Goal: Use online tool/utility: Use online tool/utility

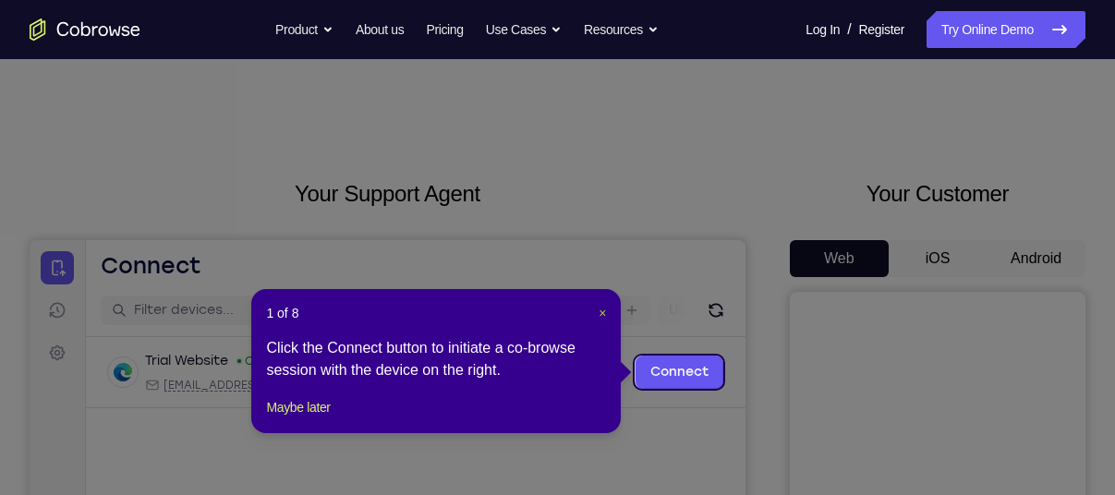
click at [601, 311] on span "×" at bounding box center [602, 313] width 7 height 15
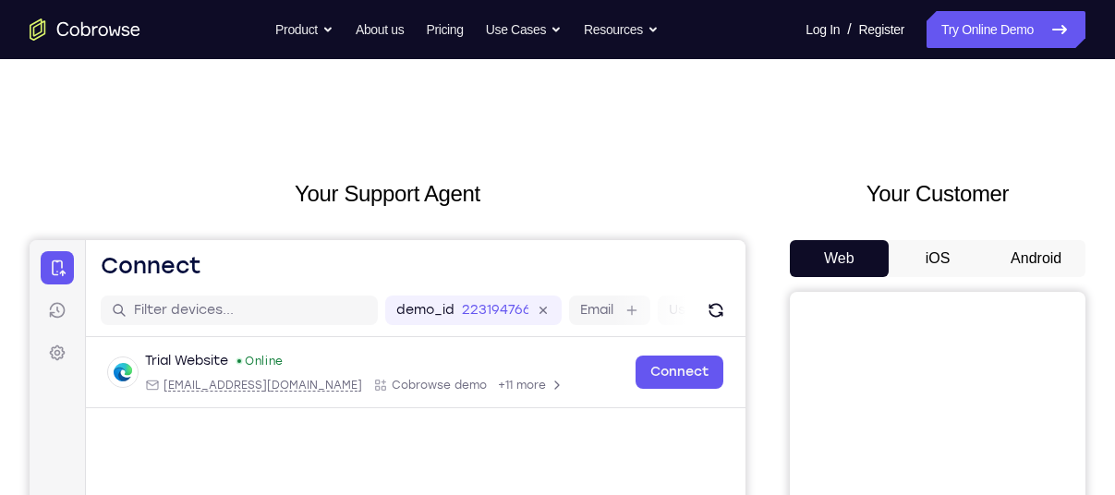
click at [1034, 255] on button "Android" at bounding box center [1036, 258] width 99 height 37
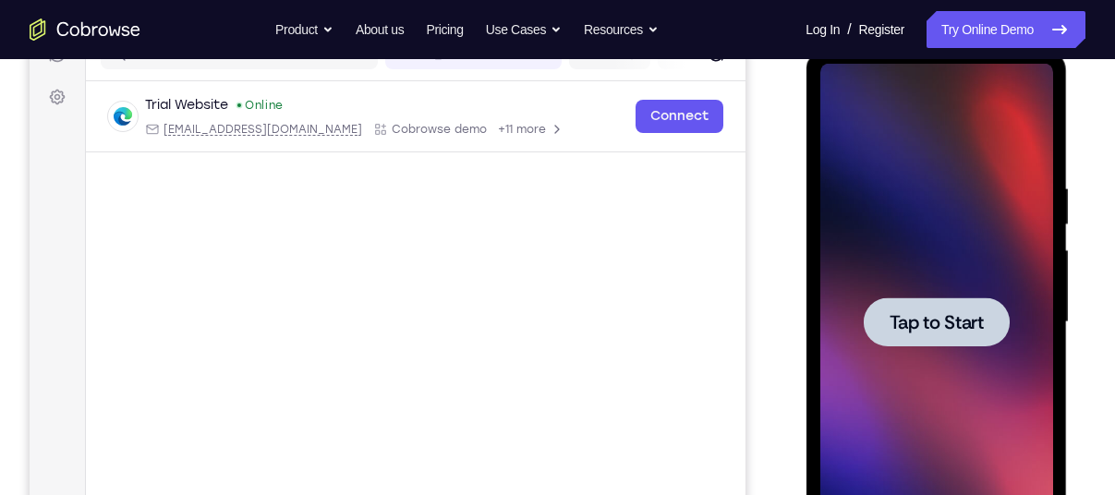
scroll to position [257, 0]
click at [984, 311] on div at bounding box center [936, 321] width 146 height 49
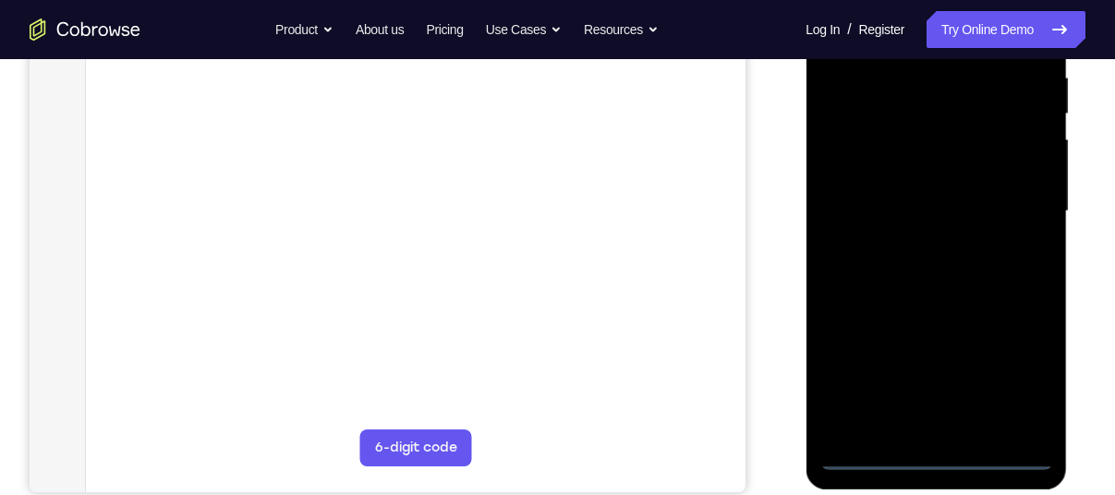
scroll to position [368, 0]
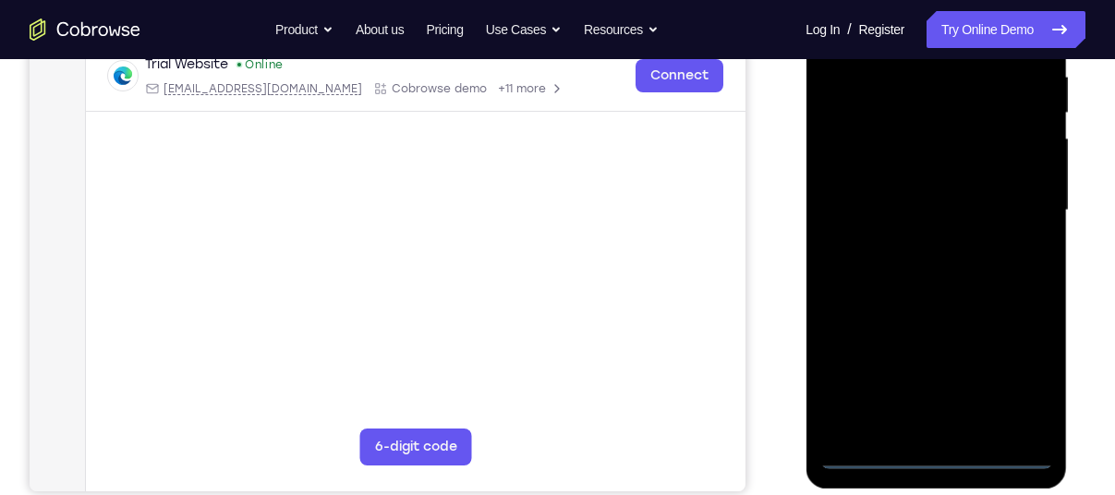
click at [930, 459] on div at bounding box center [936, 210] width 233 height 517
click at [1011, 387] on div at bounding box center [936, 210] width 233 height 517
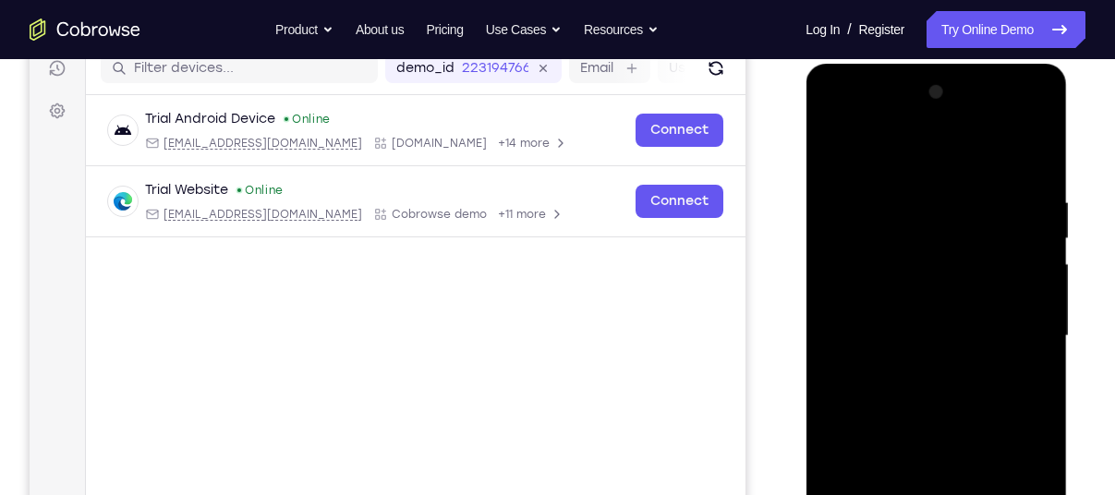
scroll to position [240, 0]
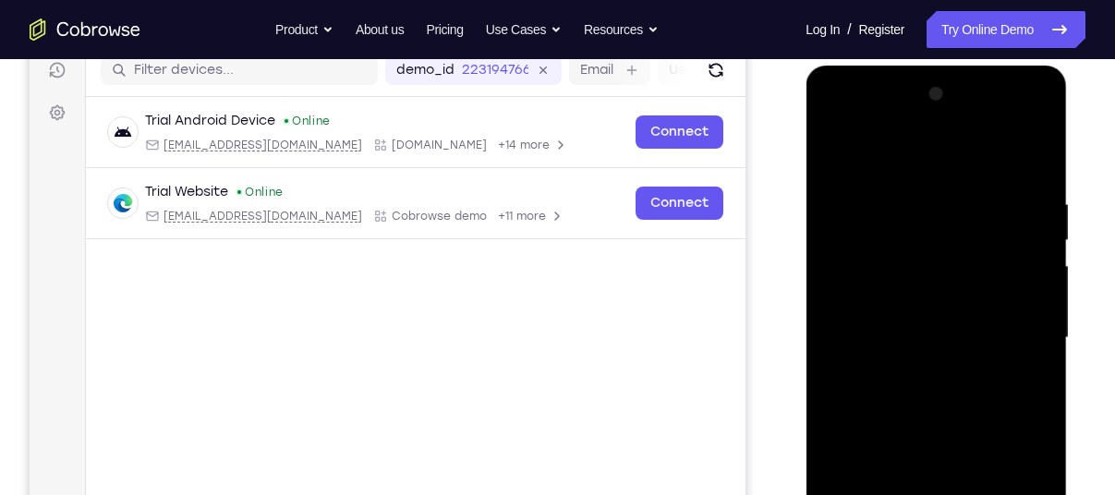
click at [834, 119] on div at bounding box center [936, 337] width 233 height 517
click at [1028, 332] on div at bounding box center [936, 337] width 233 height 517
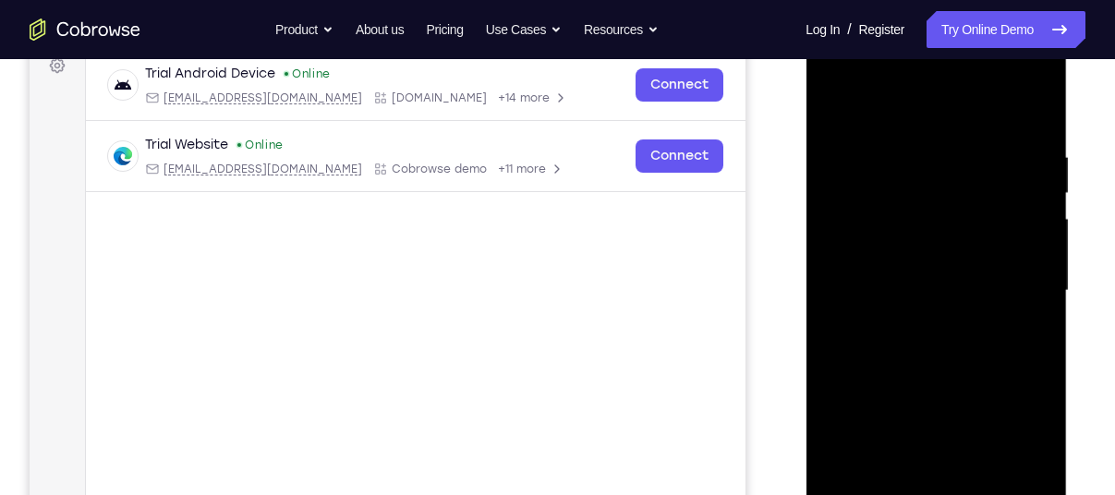
click at [915, 324] on div at bounding box center [936, 290] width 233 height 517
click at [954, 279] on div at bounding box center [936, 290] width 233 height 517
click at [905, 238] on div at bounding box center [936, 290] width 233 height 517
click at [890, 283] on div at bounding box center [936, 290] width 233 height 517
click at [893, 353] on div at bounding box center [936, 290] width 233 height 517
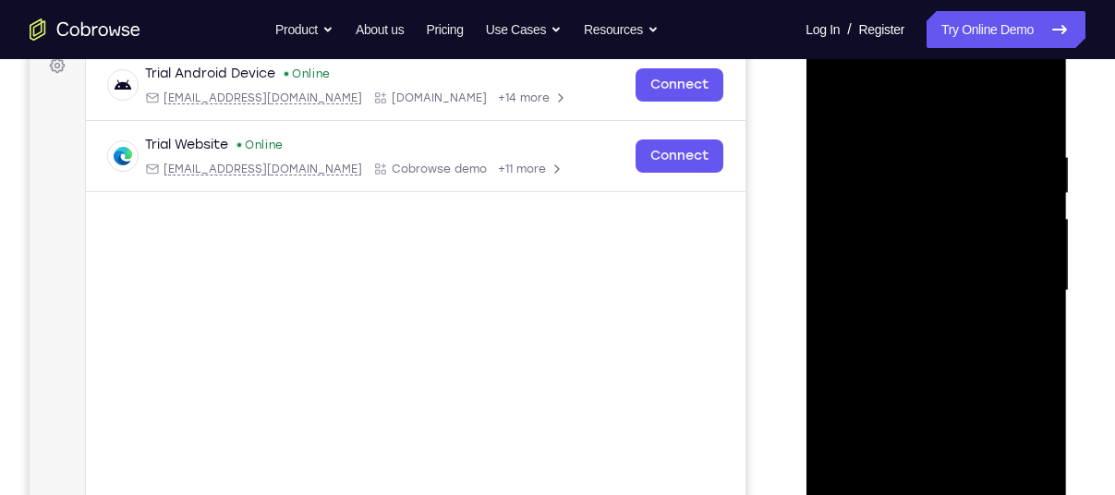
click at [893, 353] on div at bounding box center [936, 290] width 233 height 517
drag, startPoint x: 905, startPoint y: 127, endPoint x: 876, endPoint y: 93, distance: 43.9
click at [876, 93] on div at bounding box center [936, 290] width 233 height 517
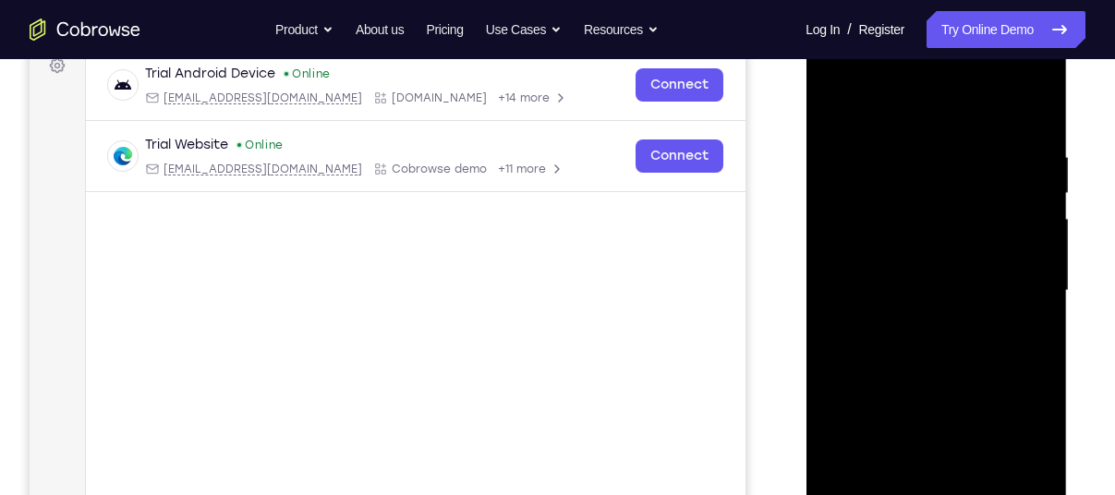
scroll to position [324, 0]
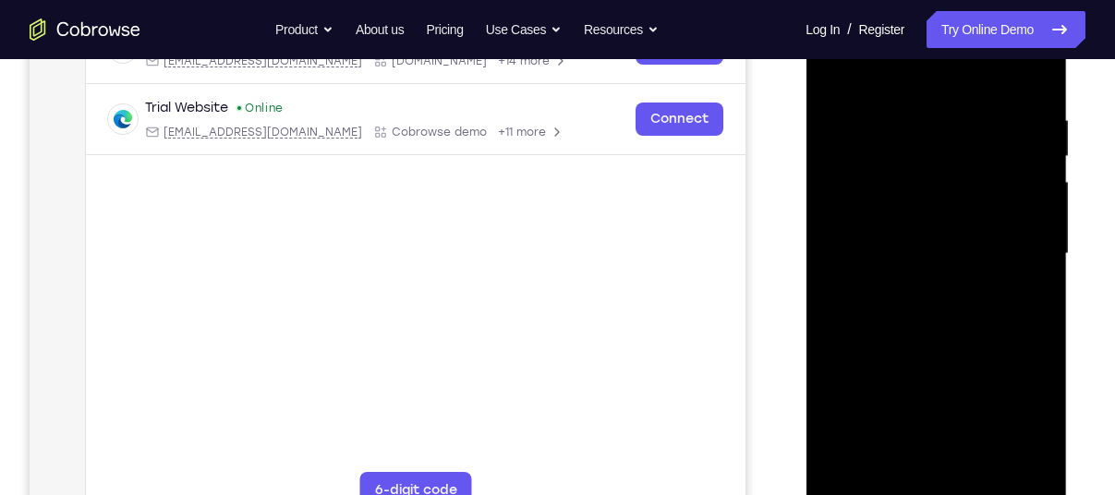
click at [938, 340] on div at bounding box center [936, 253] width 233 height 517
drag, startPoint x: 938, startPoint y: 322, endPoint x: 949, endPoint y: 230, distance: 93.1
click at [949, 230] on div at bounding box center [936, 253] width 233 height 517
click at [917, 293] on div at bounding box center [936, 253] width 233 height 517
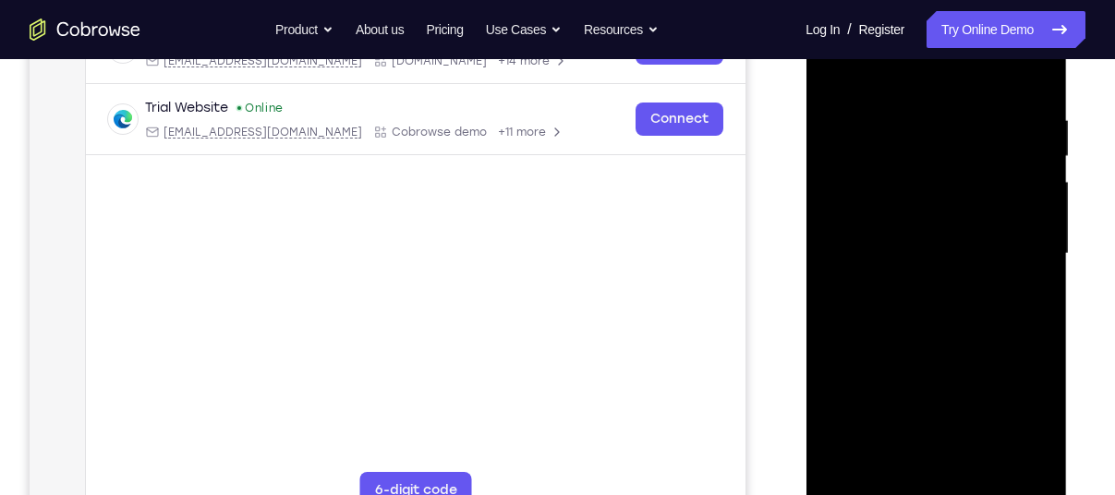
click at [1032, 229] on div at bounding box center [936, 253] width 233 height 517
drag, startPoint x: 958, startPoint y: 294, endPoint x: 983, endPoint y: 192, distance: 104.6
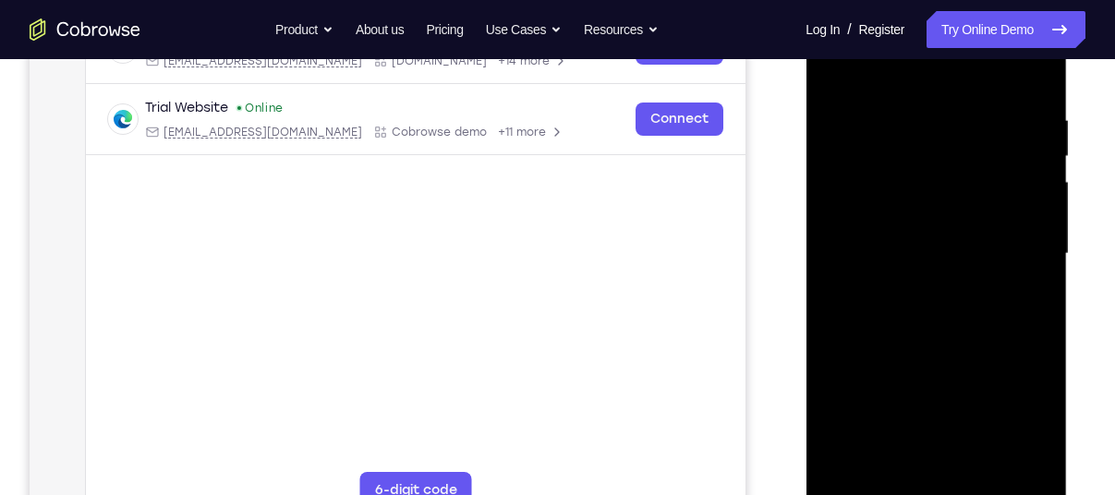
click at [983, 192] on div at bounding box center [936, 253] width 233 height 517
click at [902, 282] on div at bounding box center [936, 253] width 233 height 517
click at [897, 421] on div at bounding box center [936, 253] width 233 height 517
click at [1028, 159] on div at bounding box center [936, 253] width 233 height 517
click at [899, 405] on div at bounding box center [936, 253] width 233 height 517
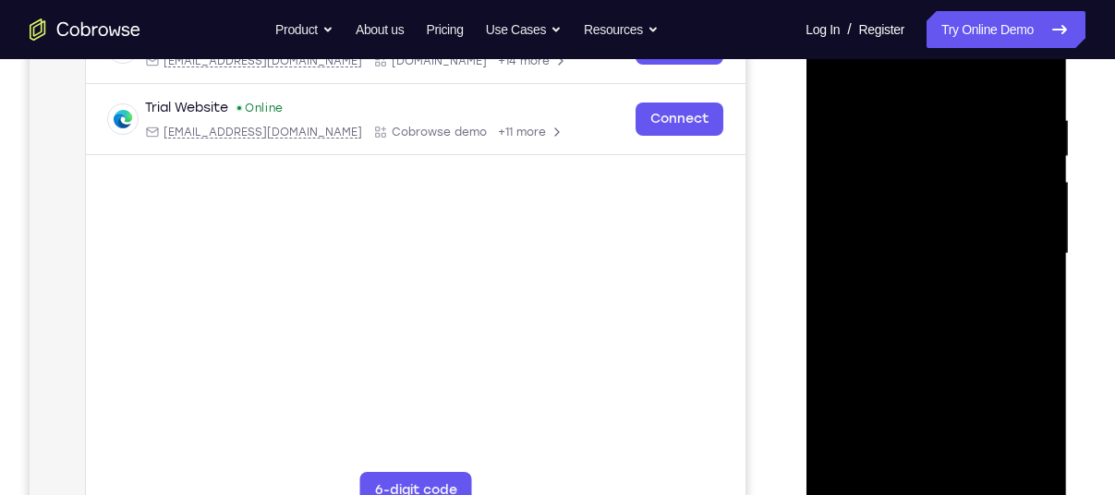
click at [891, 460] on div at bounding box center [936, 253] width 233 height 517
click at [938, 387] on div at bounding box center [936, 253] width 233 height 517
click at [1031, 235] on div at bounding box center [936, 253] width 233 height 517
drag, startPoint x: 893, startPoint y: 204, endPoint x: 900, endPoint y: 170, distance: 34.8
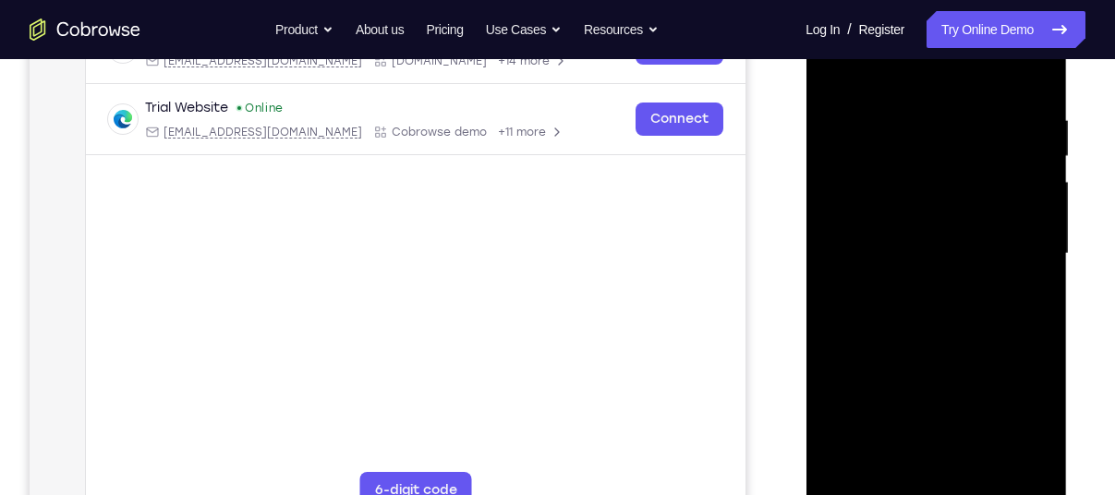
click at [900, 170] on div at bounding box center [936, 253] width 233 height 517
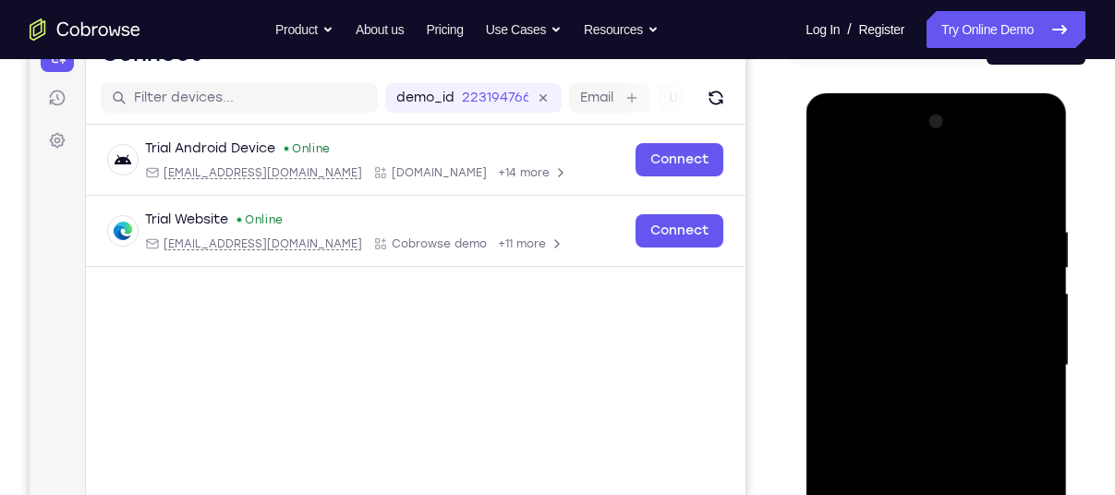
scroll to position [189, 0]
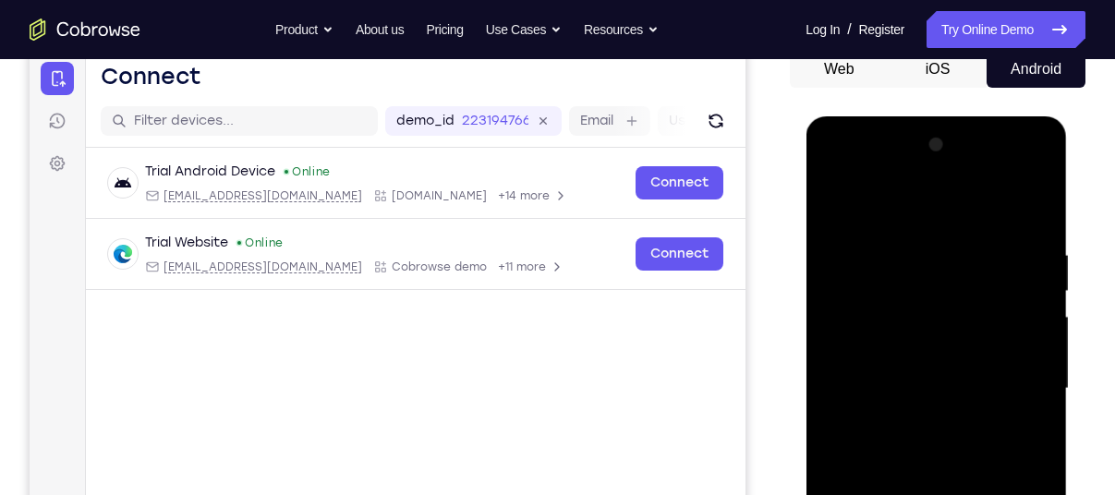
click at [842, 207] on div at bounding box center [936, 388] width 233 height 517
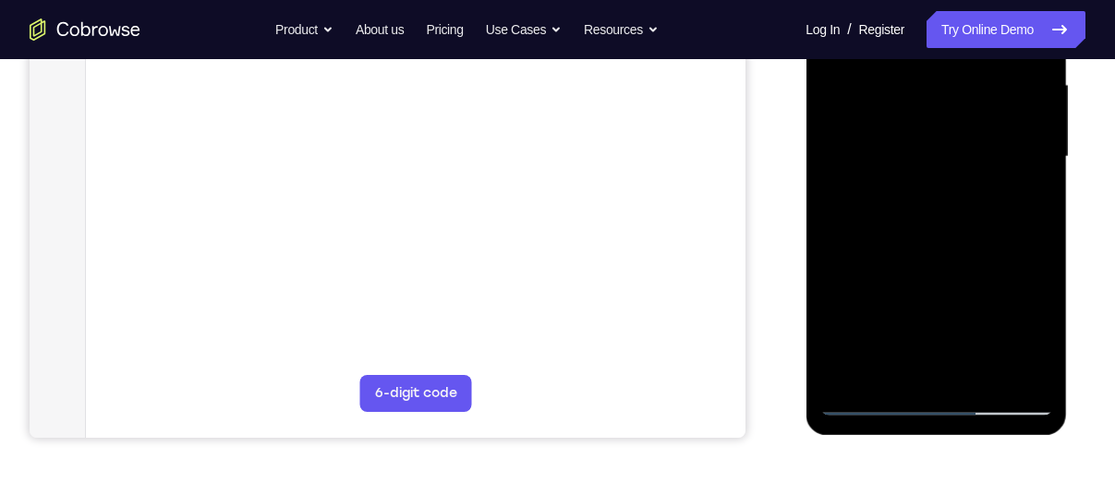
scroll to position [422, 0]
click at [980, 372] on div at bounding box center [936, 155] width 233 height 517
click at [951, 259] on div at bounding box center [936, 155] width 233 height 517
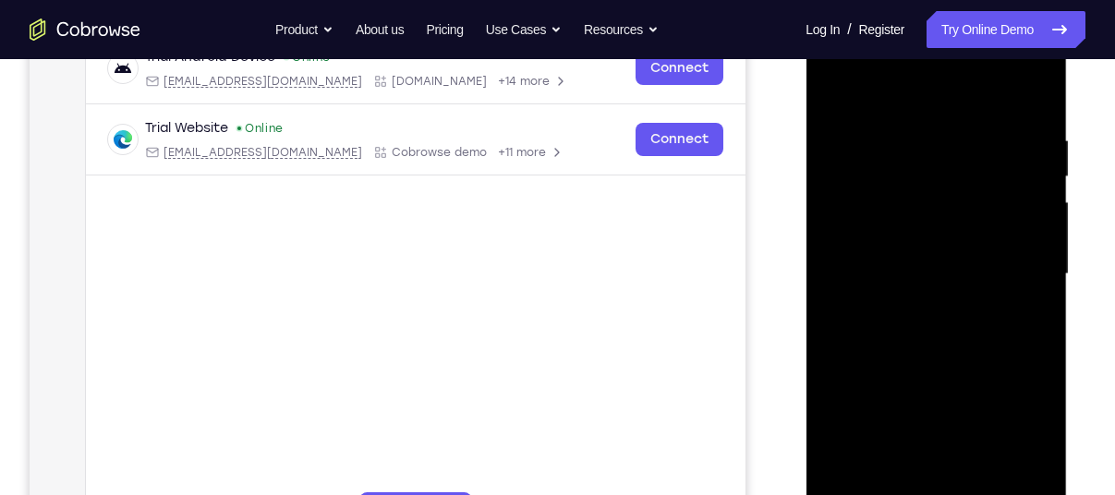
click at [909, 232] on div at bounding box center [936, 274] width 233 height 517
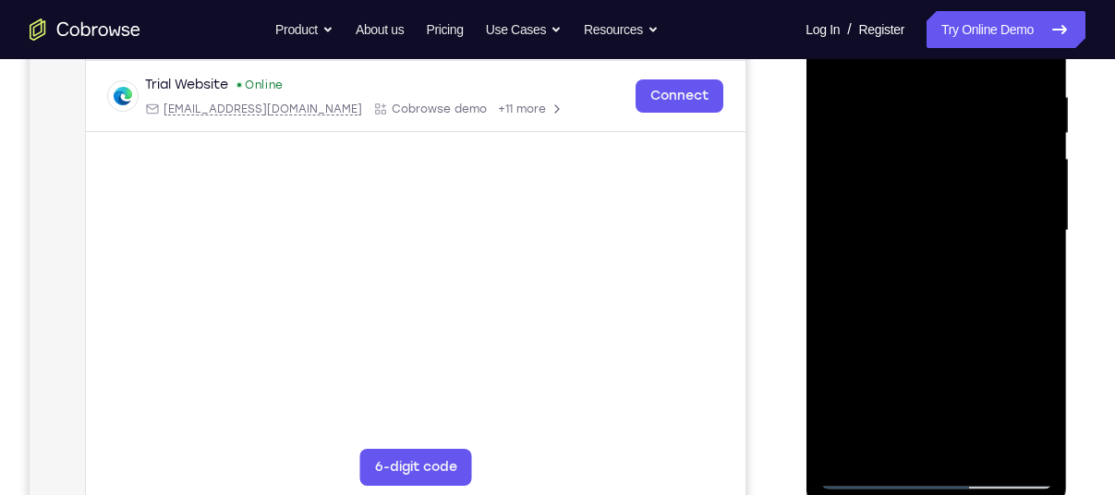
scroll to position [348, 0]
click at [893, 443] on div at bounding box center [936, 229] width 233 height 517
click at [840, 334] on div at bounding box center [936, 229] width 233 height 517
click at [1026, 264] on div at bounding box center [936, 229] width 233 height 517
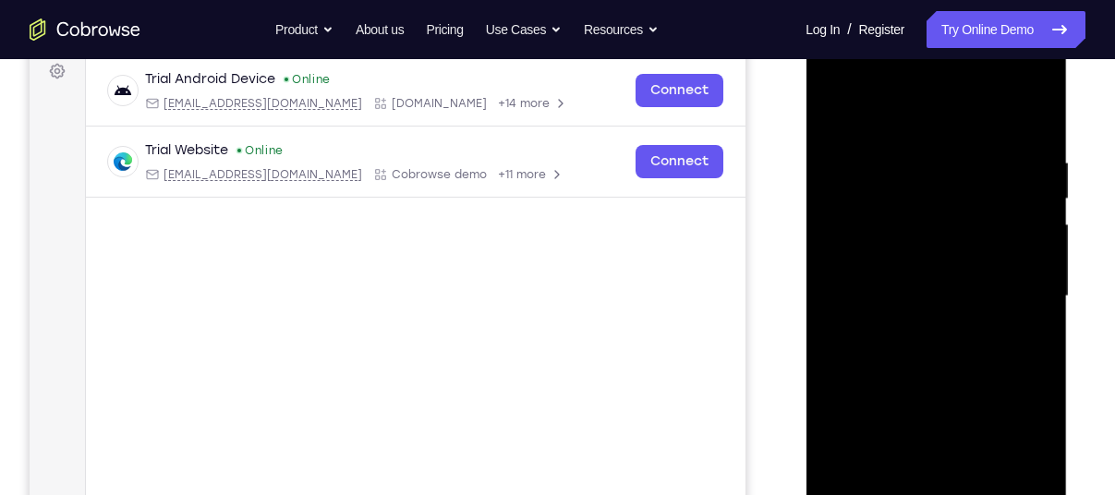
scroll to position [210, 0]
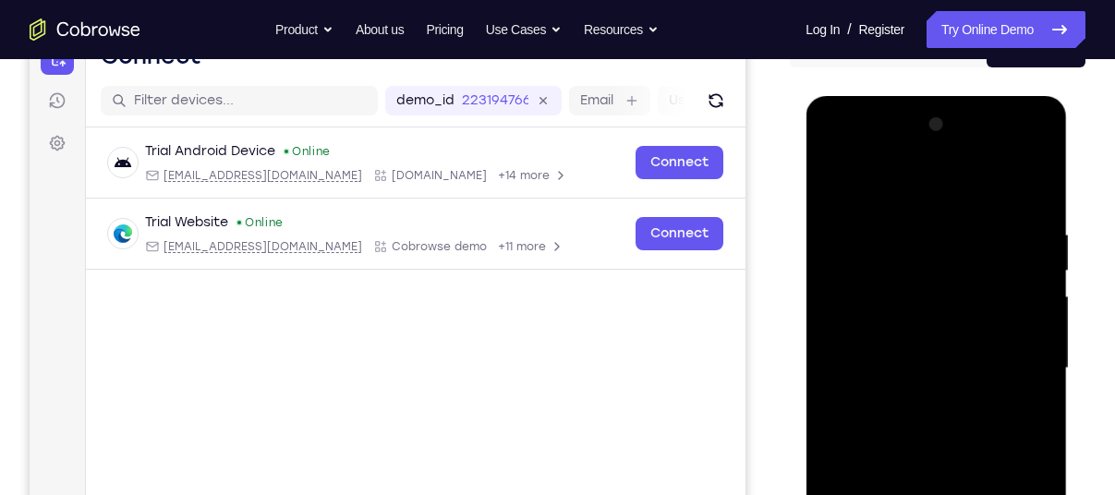
click at [840, 185] on div at bounding box center [936, 368] width 233 height 517
click at [913, 213] on div at bounding box center [936, 368] width 233 height 517
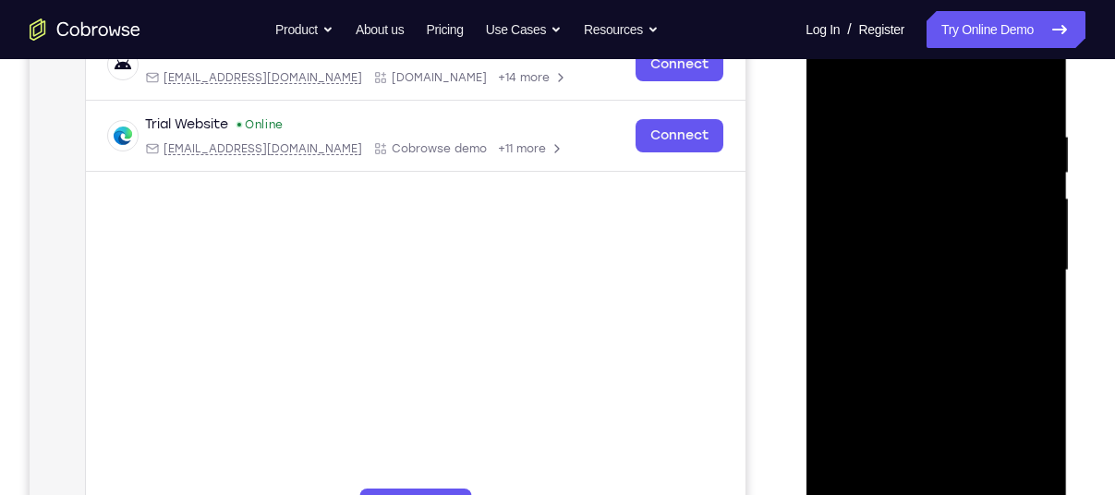
scroll to position [310, 0]
drag, startPoint x: 1038, startPoint y: 262, endPoint x: 903, endPoint y: 291, distance: 137.9
click at [903, 291] on div at bounding box center [936, 268] width 233 height 517
click at [1017, 251] on div at bounding box center [936, 268] width 233 height 517
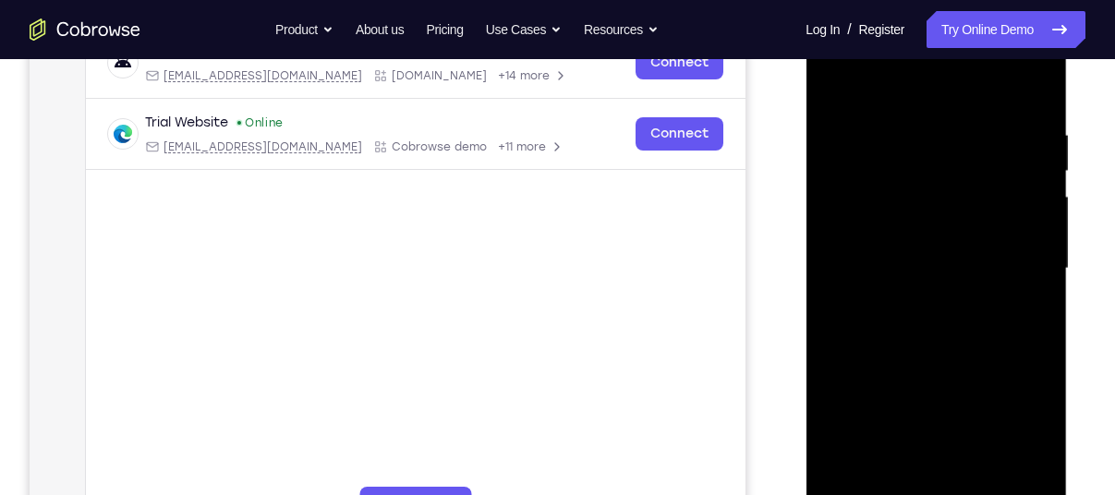
click at [1017, 251] on div at bounding box center [936, 268] width 233 height 517
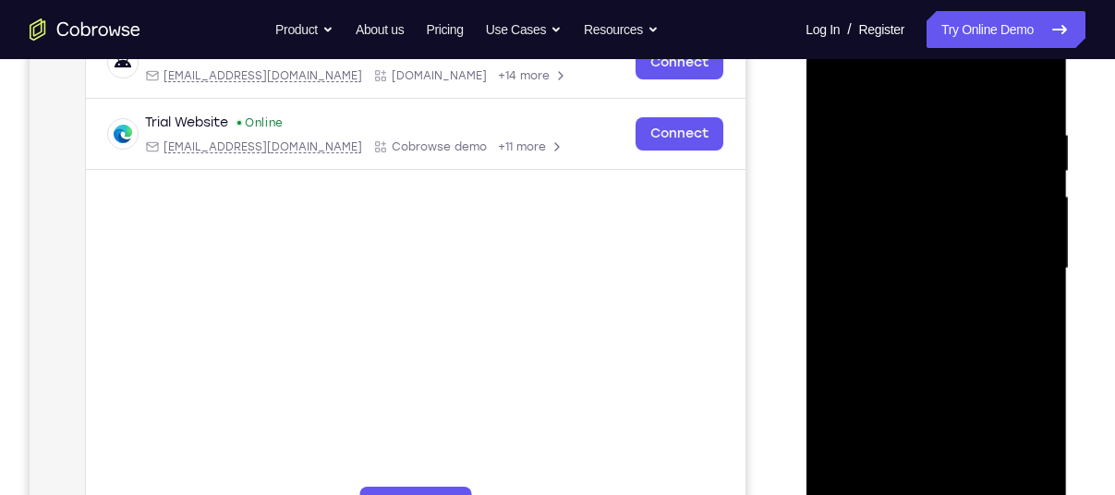
click at [1017, 251] on div at bounding box center [936, 268] width 233 height 517
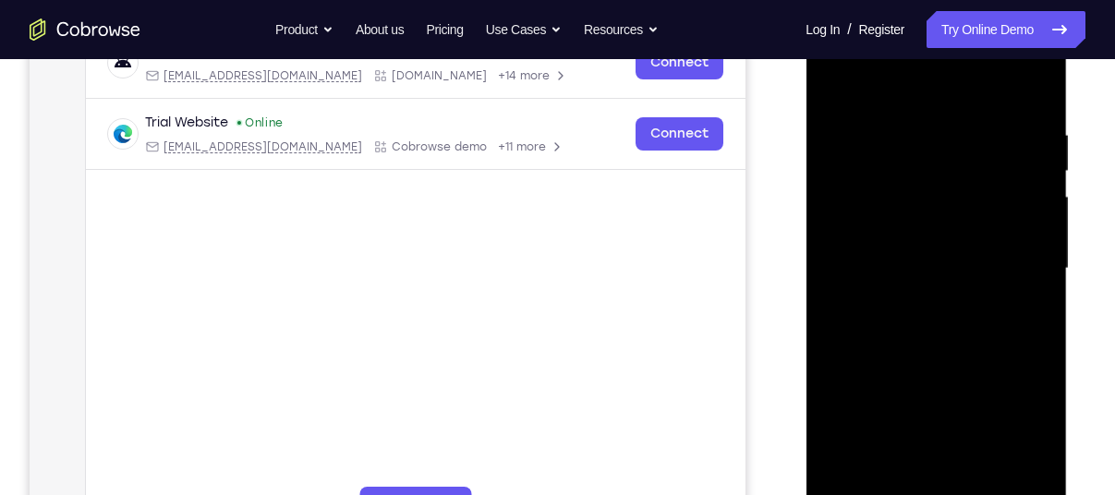
click at [1017, 251] on div at bounding box center [936, 268] width 233 height 517
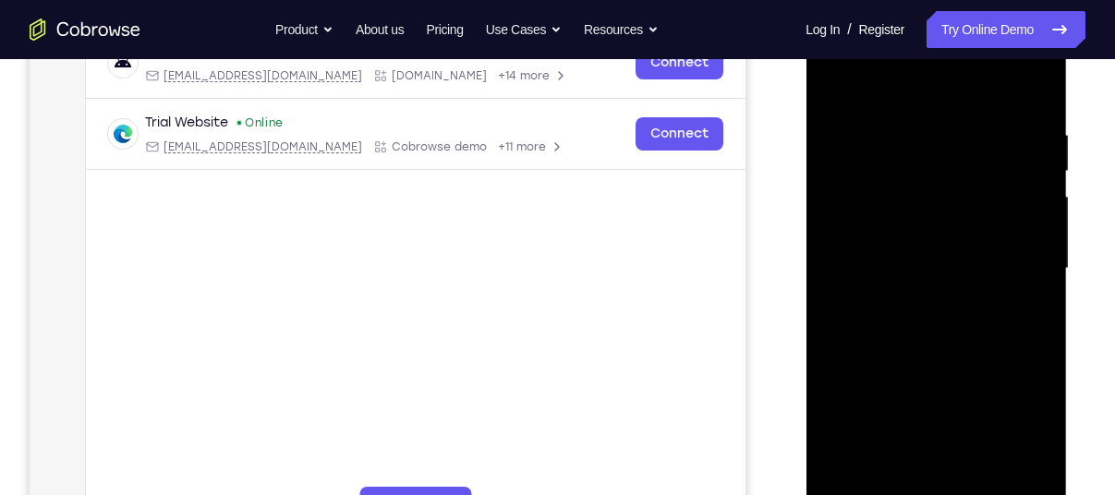
click at [1017, 251] on div at bounding box center [936, 268] width 233 height 517
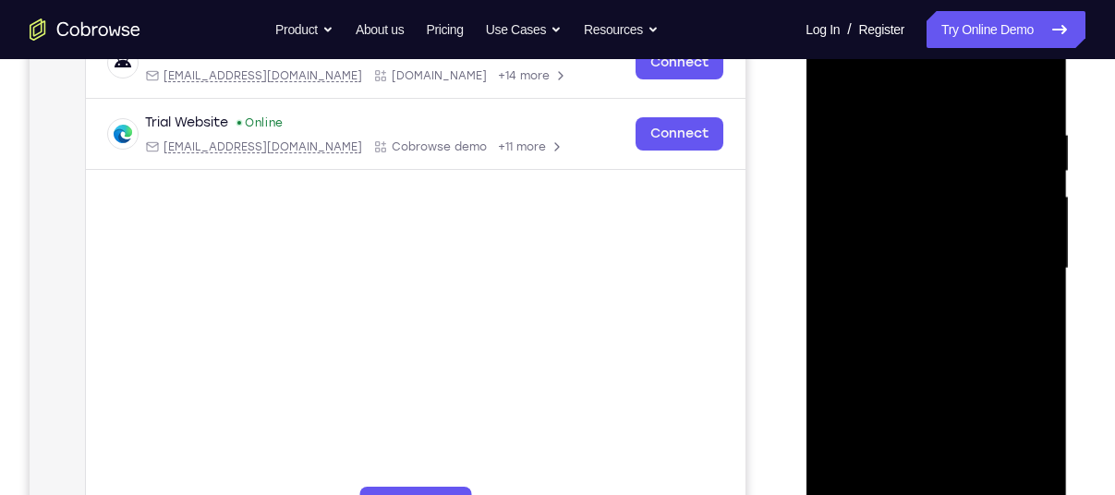
click at [1017, 251] on div at bounding box center [936, 268] width 233 height 517
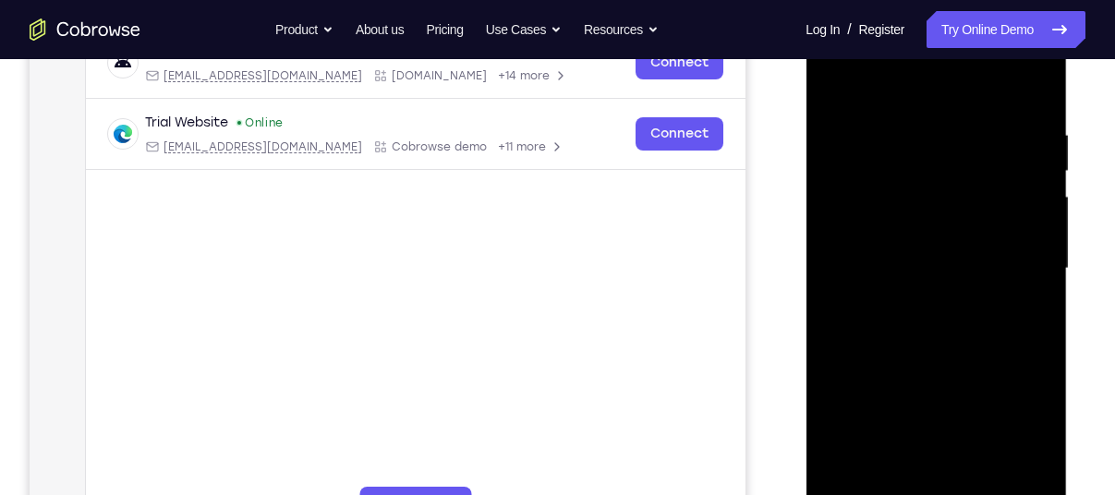
click at [1017, 251] on div at bounding box center [936, 268] width 233 height 517
drag, startPoint x: 1017, startPoint y: 251, endPoint x: 917, endPoint y: 268, distance: 101.2
click at [917, 268] on div at bounding box center [936, 268] width 233 height 517
click at [1008, 251] on div at bounding box center [936, 268] width 233 height 517
click at [1019, 251] on div at bounding box center [936, 268] width 233 height 517
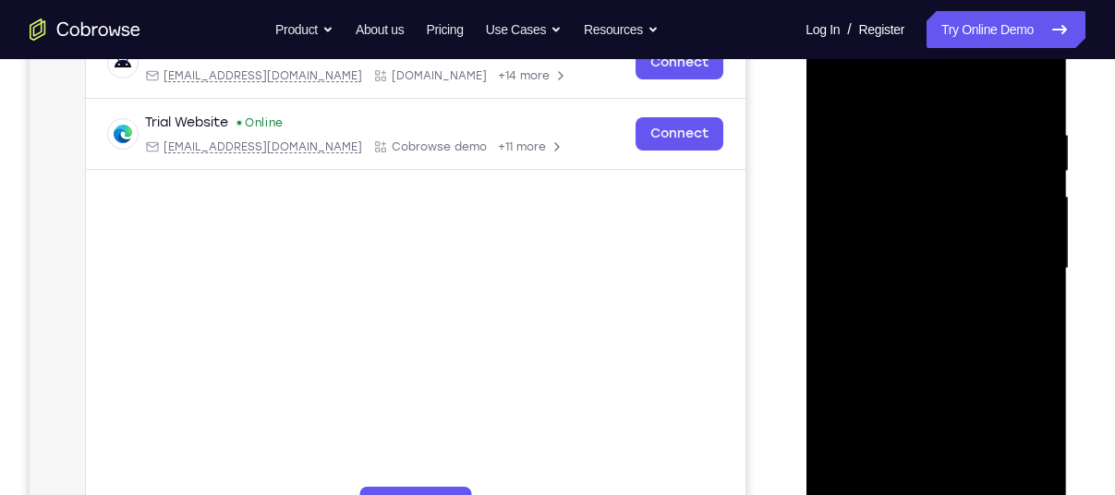
drag, startPoint x: 1026, startPoint y: 234, endPoint x: 883, endPoint y: 244, distance: 142.6
click at [883, 244] on div at bounding box center [936, 268] width 233 height 517
click at [1018, 231] on div at bounding box center [936, 268] width 233 height 517
click at [1017, 230] on div at bounding box center [936, 268] width 233 height 517
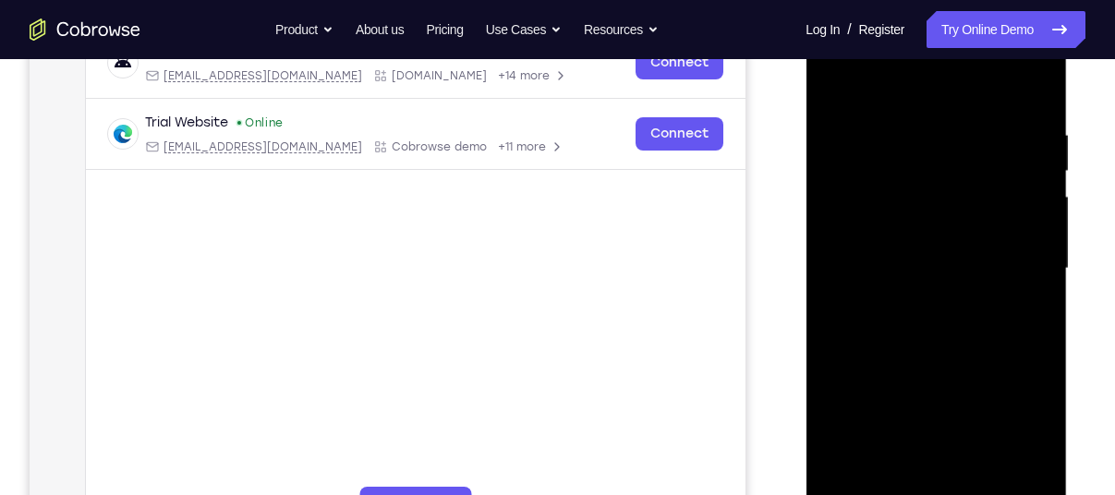
drag, startPoint x: 1017, startPoint y: 230, endPoint x: 912, endPoint y: 260, distance: 109.4
click at [912, 260] on div at bounding box center [936, 268] width 233 height 517
click at [1010, 252] on div at bounding box center [936, 268] width 233 height 517
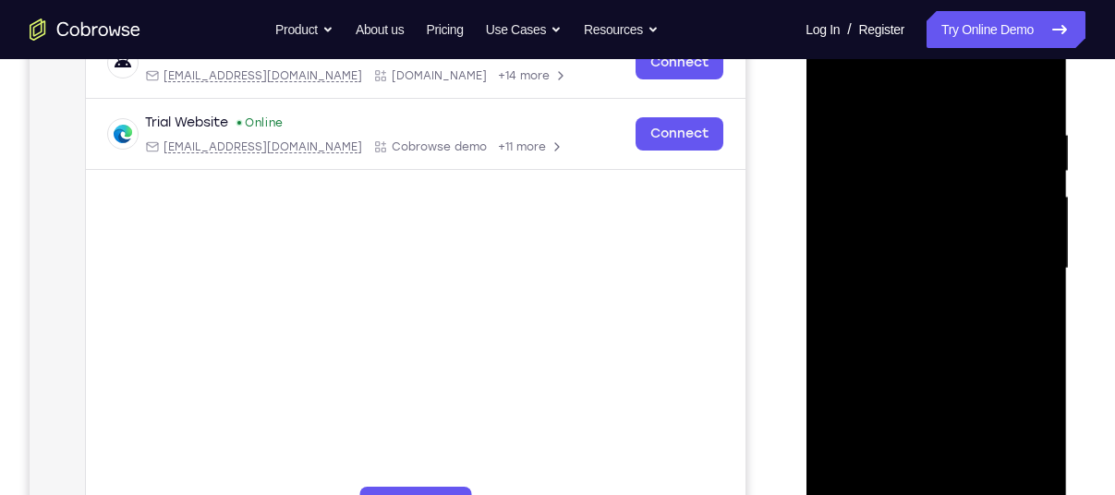
drag, startPoint x: 1022, startPoint y: 270, endPoint x: 917, endPoint y: 285, distance: 106.4
click at [917, 285] on div at bounding box center [936, 268] width 233 height 517
click at [1020, 251] on div at bounding box center [936, 268] width 233 height 517
drag, startPoint x: 1020, startPoint y: 251, endPoint x: 907, endPoint y: 251, distance: 112.7
click at [907, 251] on div at bounding box center [936, 268] width 233 height 517
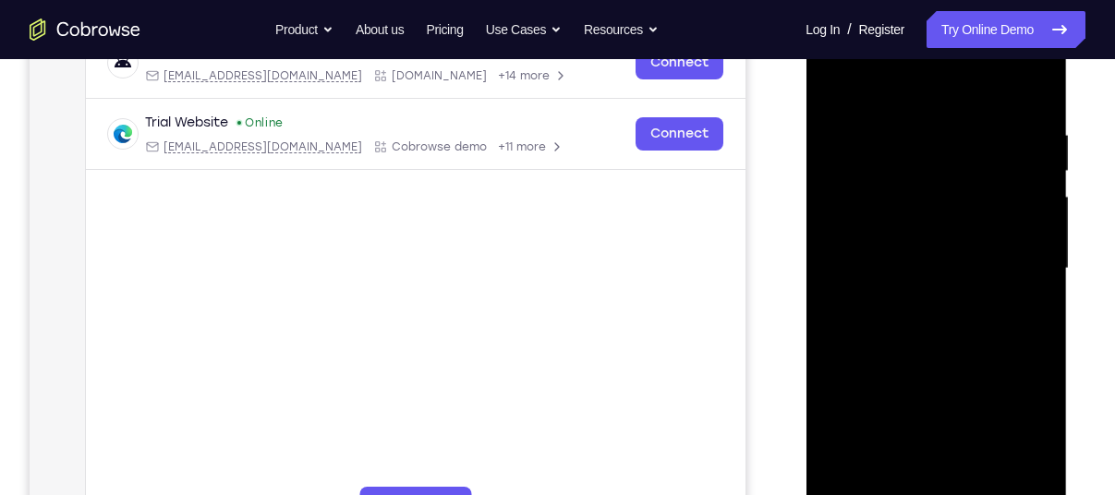
drag, startPoint x: 1017, startPoint y: 241, endPoint x: 925, endPoint y: 240, distance: 92.4
click at [925, 240] on div at bounding box center [936, 268] width 233 height 517
click at [1004, 234] on div at bounding box center [936, 268] width 233 height 517
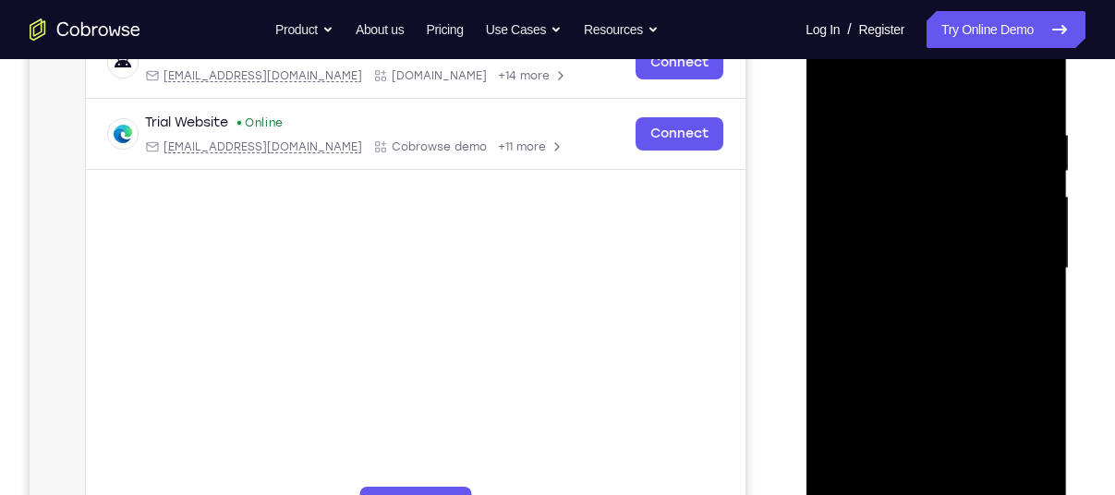
click at [1004, 234] on div at bounding box center [936, 268] width 233 height 517
click at [1038, 94] on div at bounding box center [936, 268] width 233 height 517
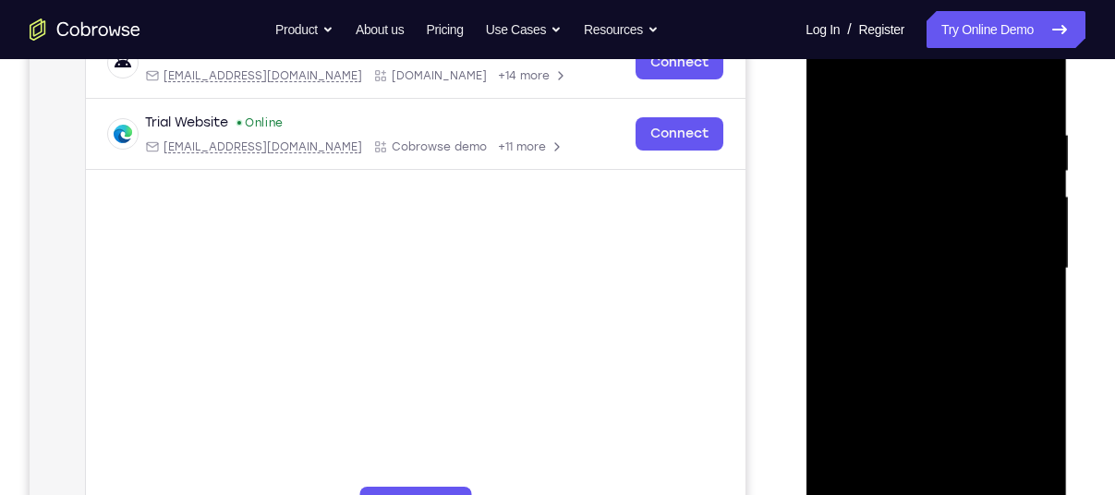
click at [983, 477] on div at bounding box center [936, 268] width 233 height 517
click at [842, 83] on div at bounding box center [936, 268] width 233 height 517
click at [1044, 265] on div at bounding box center [936, 268] width 233 height 517
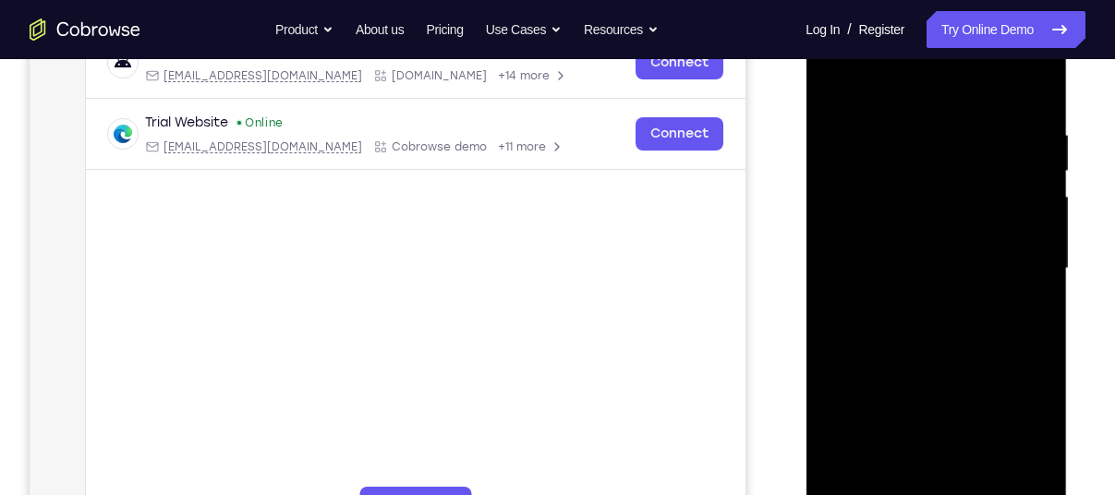
click at [1044, 265] on div at bounding box center [936, 268] width 233 height 517
drag, startPoint x: 962, startPoint y: 247, endPoint x: 928, endPoint y: 324, distance: 84.8
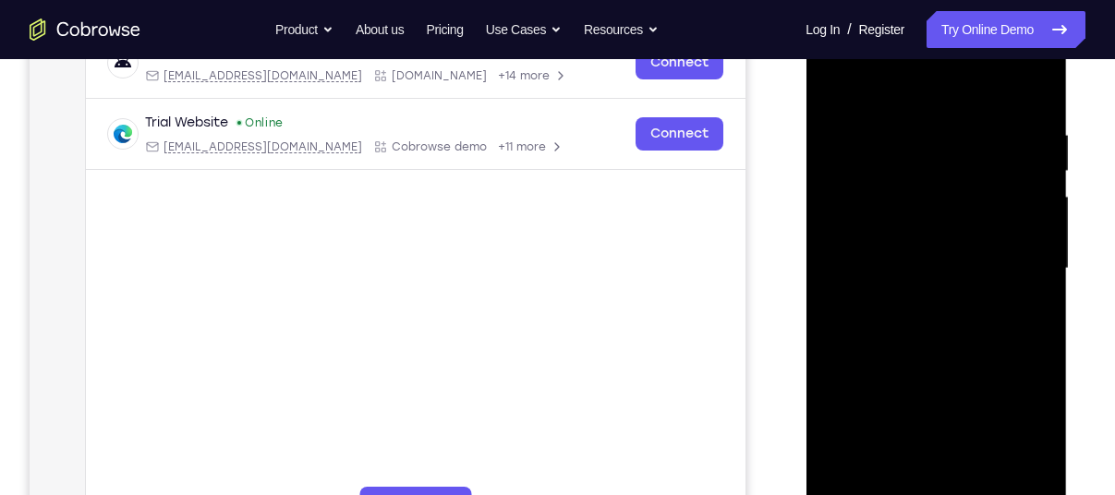
click at [928, 324] on div at bounding box center [936, 268] width 233 height 517
click at [876, 170] on div at bounding box center [936, 268] width 233 height 517
drag, startPoint x: 927, startPoint y: 208, endPoint x: 897, endPoint y: 366, distance: 160.7
click at [897, 366] on div at bounding box center [936, 268] width 233 height 517
drag, startPoint x: 909, startPoint y: 399, endPoint x: 895, endPoint y: 336, distance: 64.3
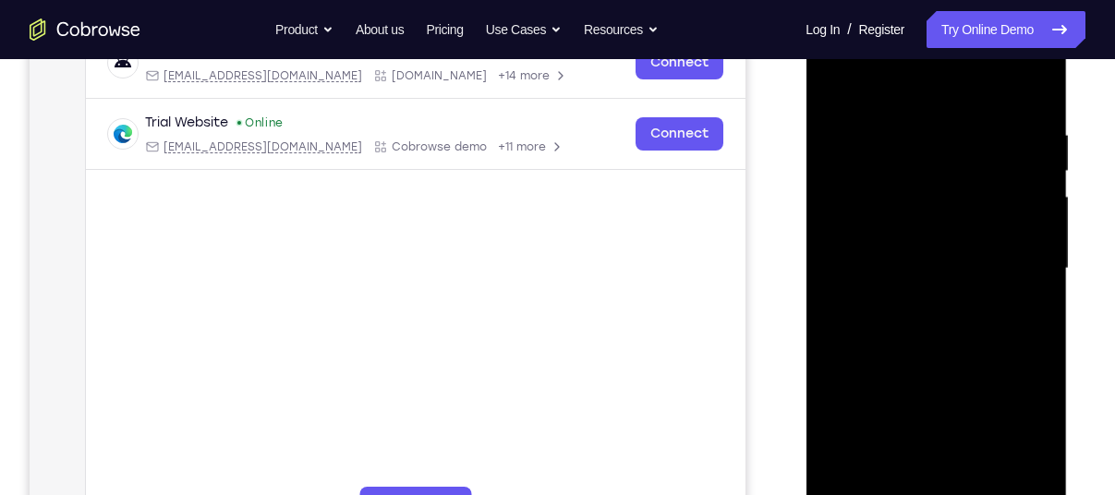
click at [895, 336] on div at bounding box center [936, 268] width 233 height 517
drag, startPoint x: 899, startPoint y: 397, endPoint x: 879, endPoint y: 329, distance: 71.3
click at [880, 333] on div at bounding box center [936, 268] width 233 height 517
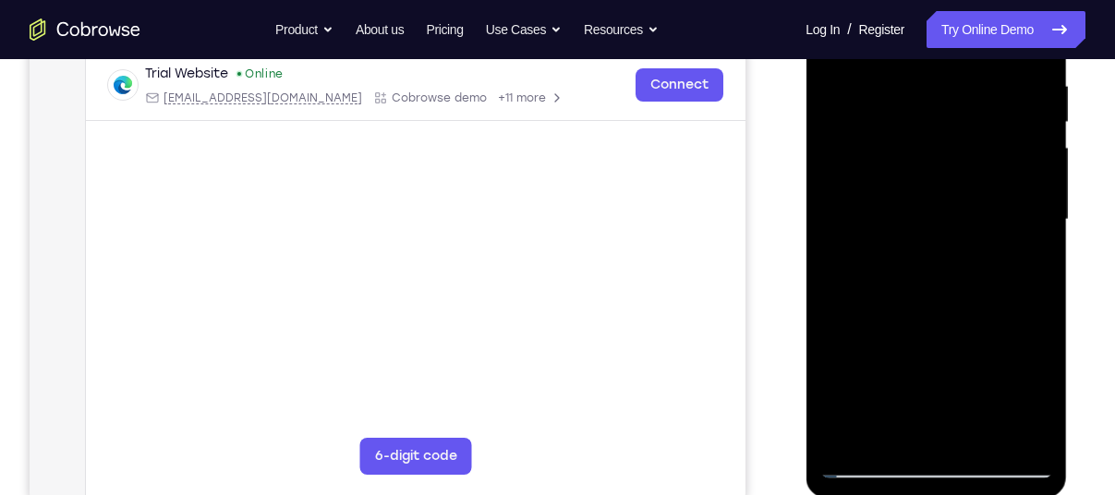
scroll to position [359, 0]
click at [845, 424] on div at bounding box center [936, 218] width 233 height 517
click at [850, 431] on div at bounding box center [936, 218] width 233 height 517
drag, startPoint x: 971, startPoint y: 173, endPoint x: 933, endPoint y: 375, distance: 205.9
click at [933, 375] on div at bounding box center [936, 218] width 233 height 517
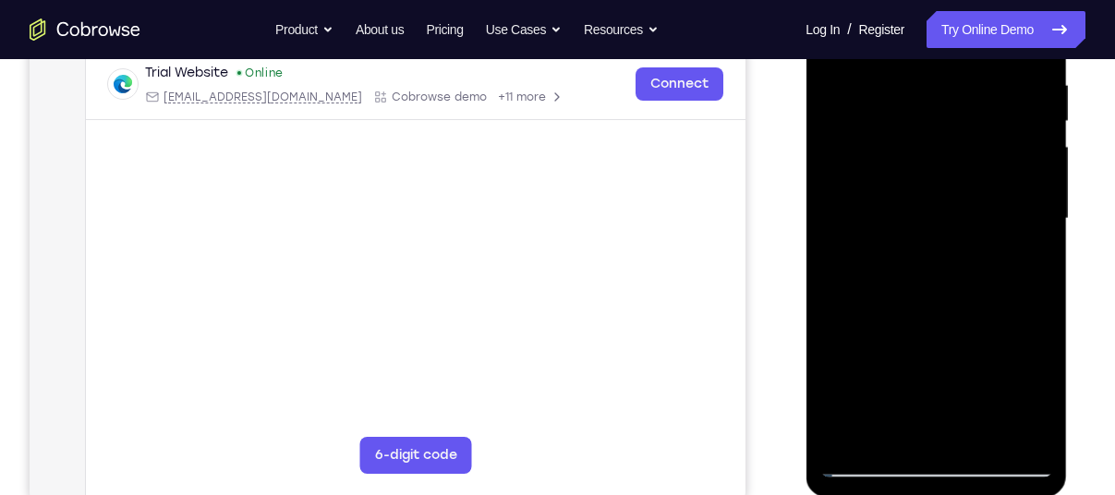
drag, startPoint x: 901, startPoint y: 320, endPoint x: 875, endPoint y: 395, distance: 79.2
click at [875, 395] on div at bounding box center [936, 218] width 233 height 517
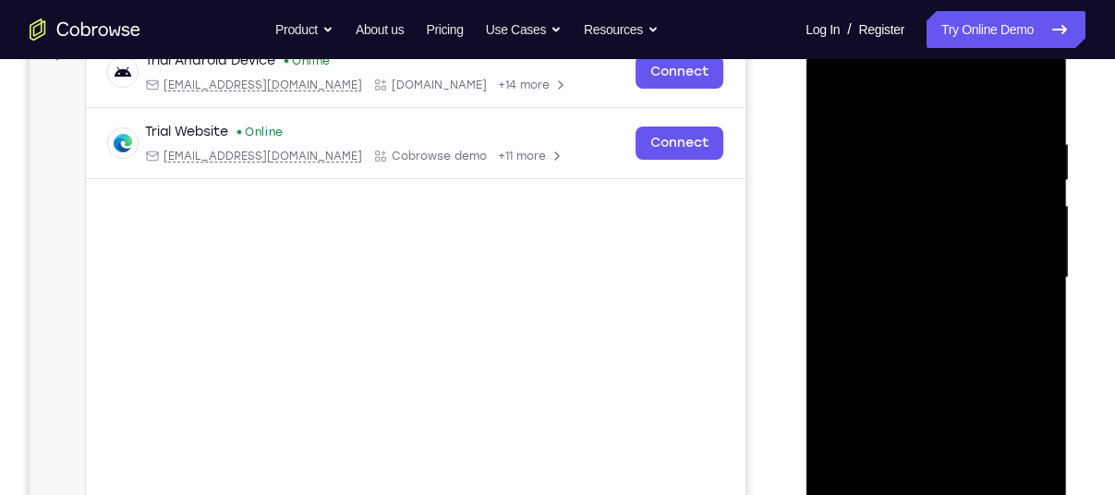
click at [898, 303] on div at bounding box center [936, 277] width 233 height 517
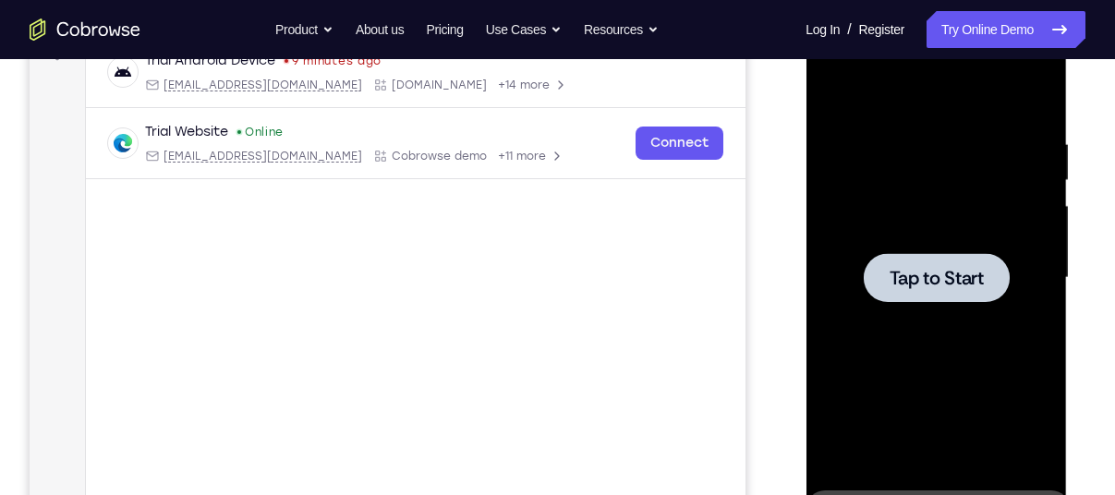
click at [905, 269] on span "Tap to Start" at bounding box center [936, 278] width 94 height 18
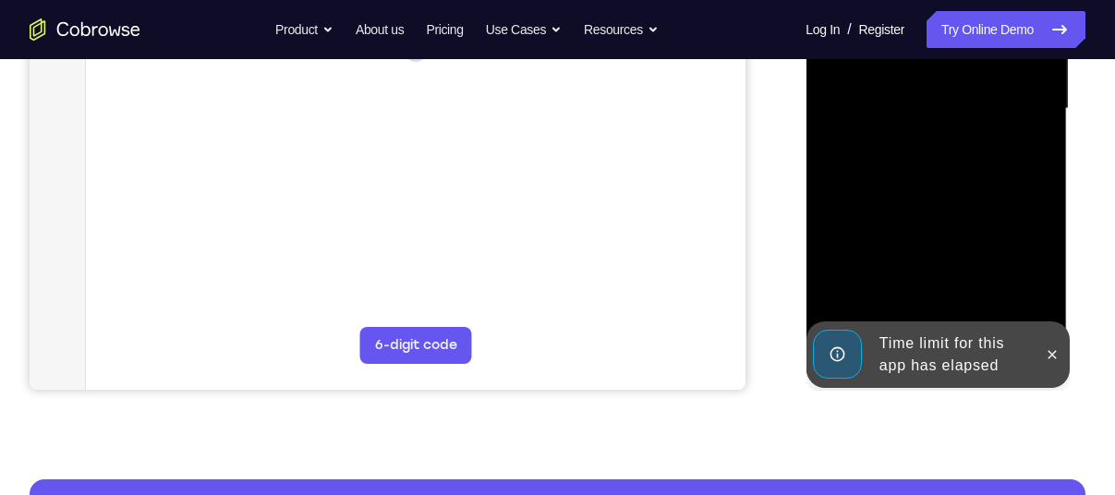
scroll to position [477, 0]
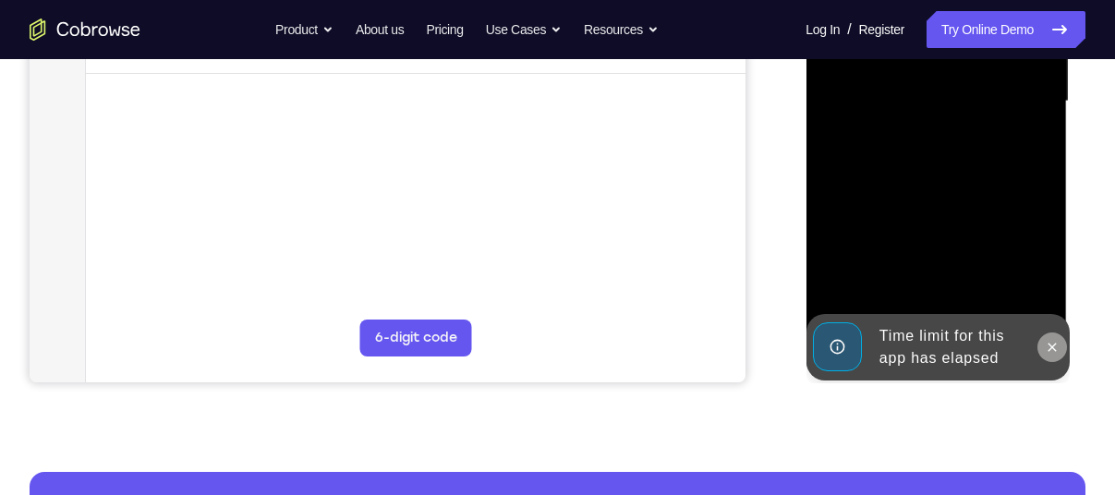
click at [1048, 342] on icon at bounding box center [1051, 347] width 15 height 15
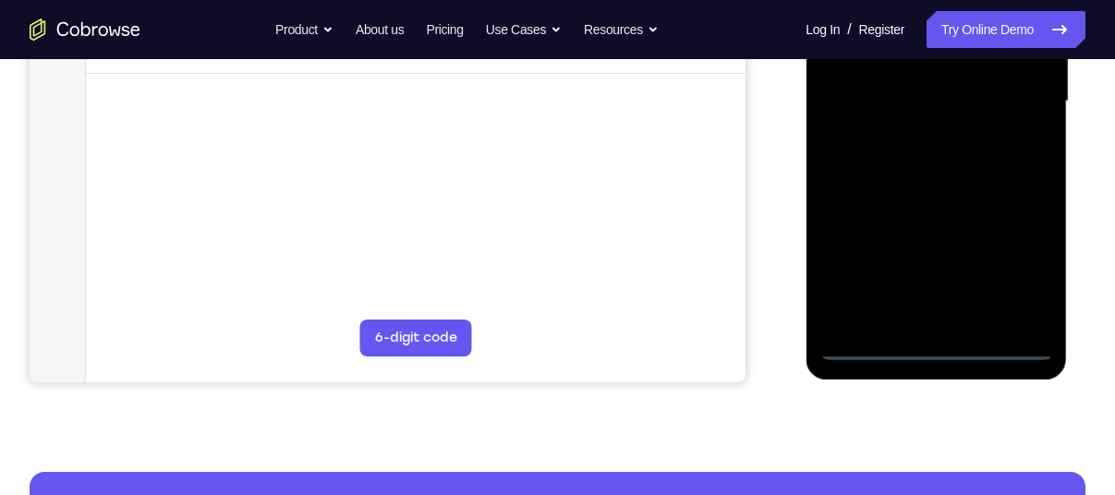
click at [941, 352] on div at bounding box center [936, 101] width 233 height 517
click at [1026, 274] on div at bounding box center [936, 101] width 233 height 517
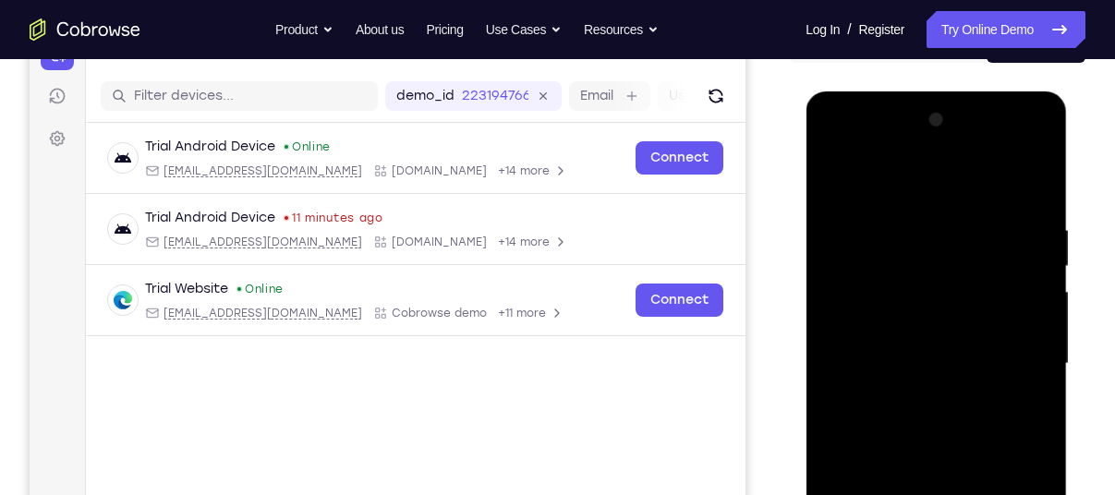
scroll to position [213, 0]
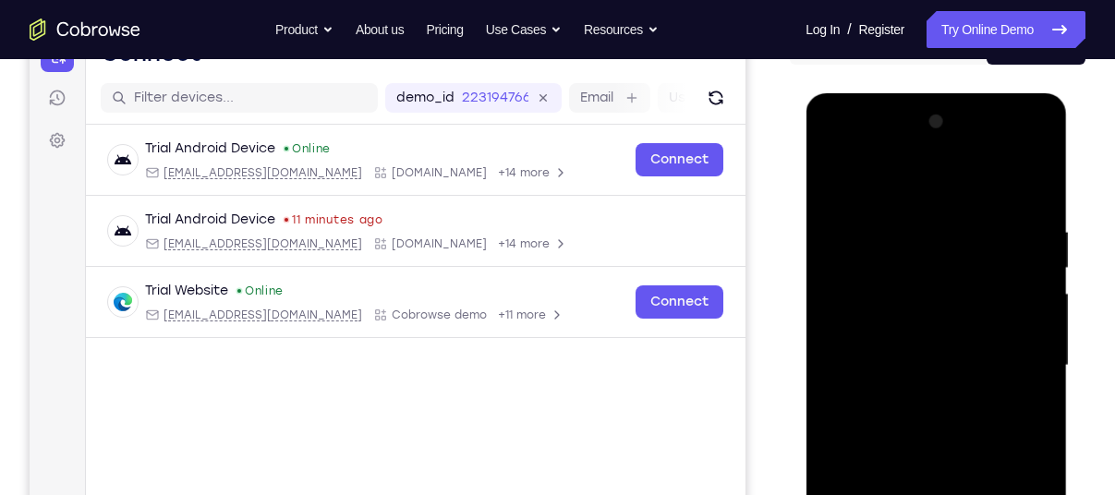
click at [834, 156] on div at bounding box center [936, 365] width 233 height 517
click at [1019, 359] on div at bounding box center [936, 365] width 233 height 517
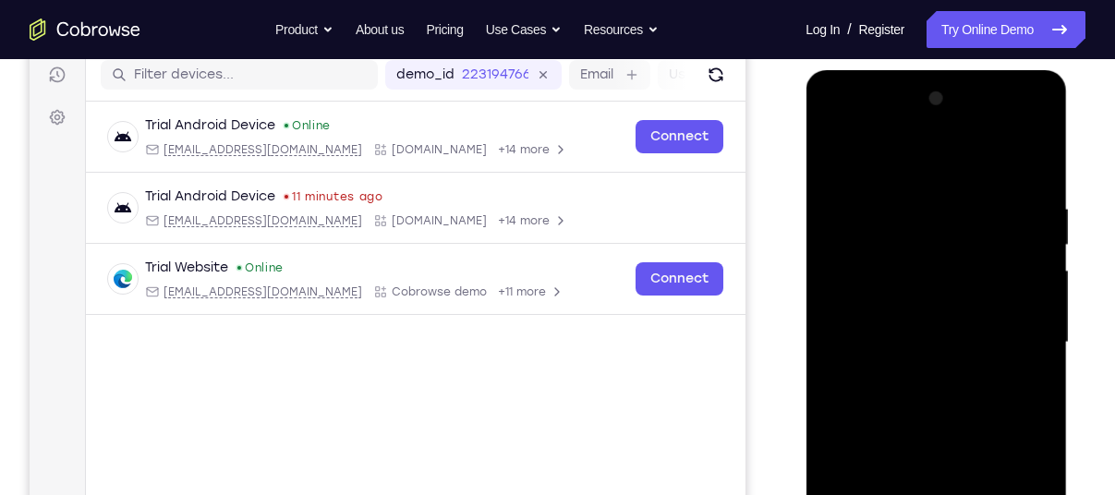
scroll to position [238, 0]
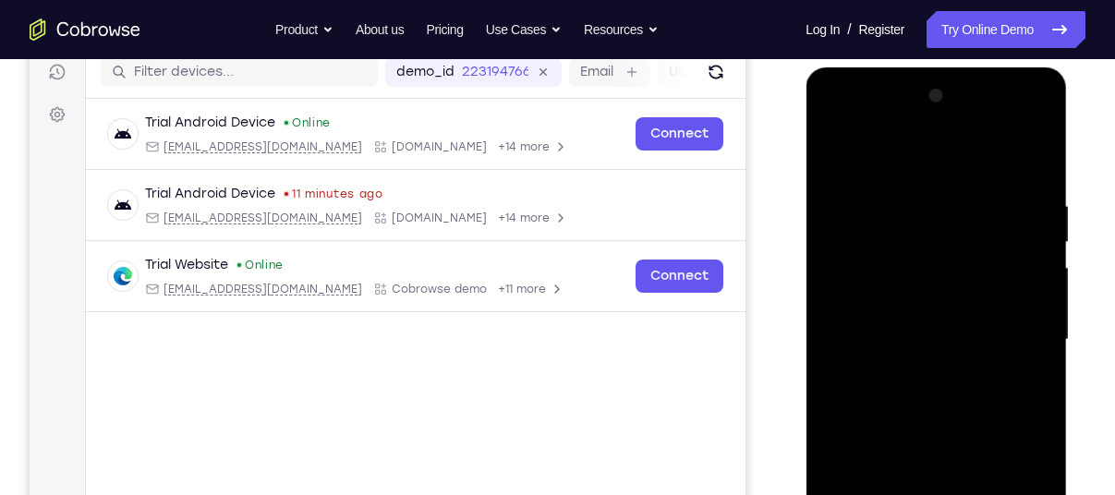
click at [914, 380] on div at bounding box center [936, 339] width 233 height 517
click at [941, 319] on div at bounding box center [936, 339] width 233 height 517
click at [920, 304] on div at bounding box center [936, 339] width 233 height 517
click at [893, 346] on div at bounding box center [936, 339] width 233 height 517
click at [893, 388] on div at bounding box center [936, 339] width 233 height 517
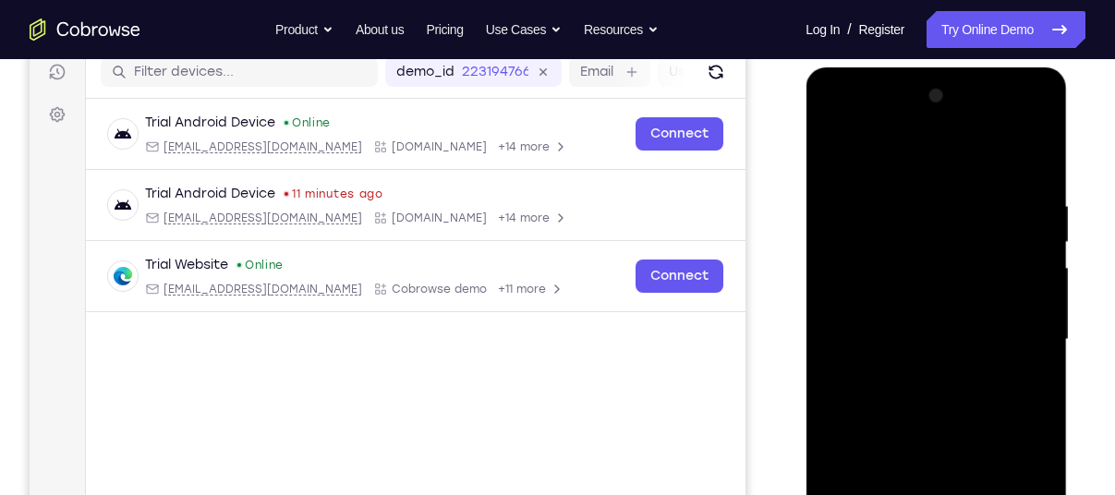
click at [892, 415] on div at bounding box center [936, 339] width 233 height 517
click at [901, 407] on div at bounding box center [936, 339] width 233 height 517
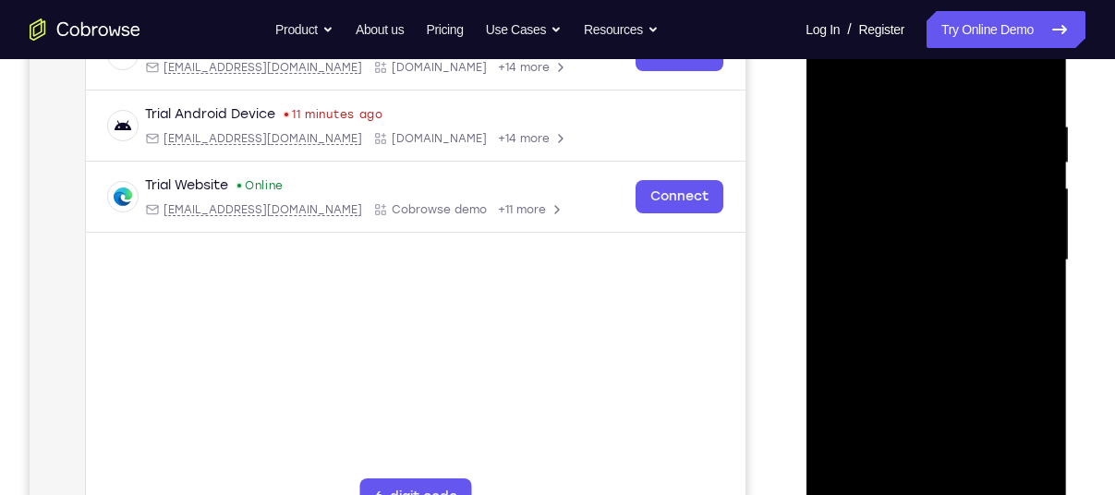
scroll to position [320, 0]
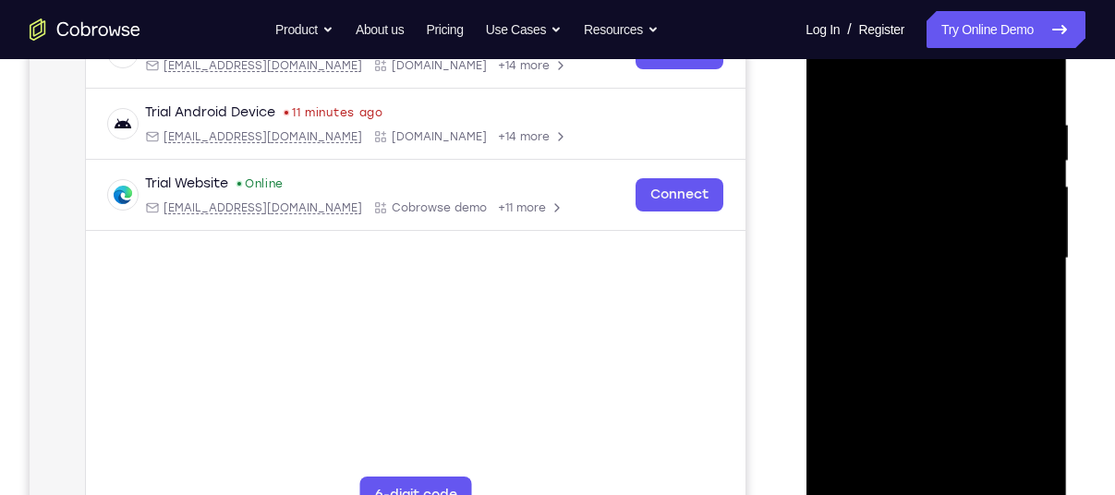
click at [953, 345] on div at bounding box center [936, 258] width 233 height 517
click at [903, 358] on div at bounding box center [936, 258] width 233 height 517
click at [895, 474] on div at bounding box center [936, 258] width 233 height 517
click at [929, 75] on div at bounding box center [936, 258] width 233 height 517
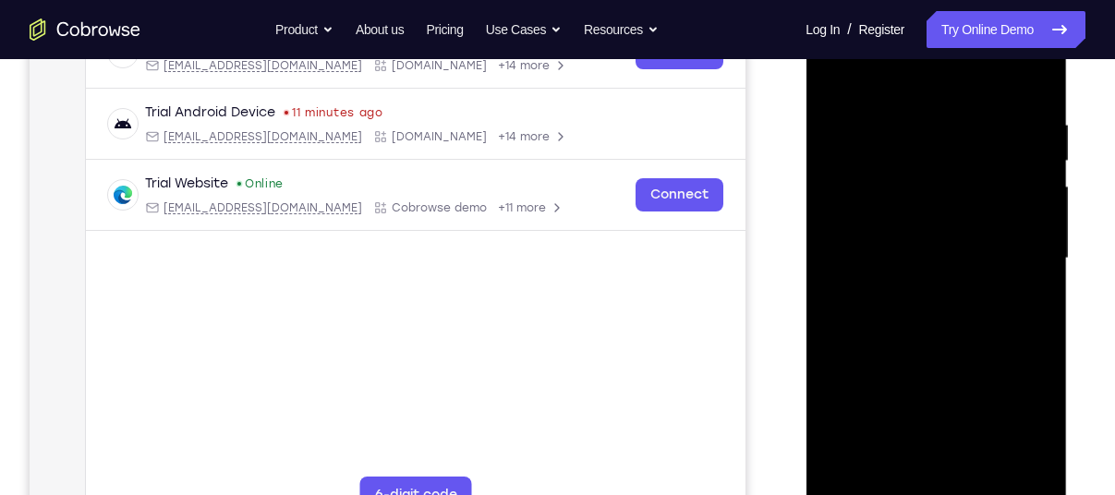
click at [903, 123] on div at bounding box center [936, 258] width 233 height 517
click at [939, 138] on div at bounding box center [936, 258] width 233 height 517
click at [832, 75] on div at bounding box center [936, 258] width 233 height 517
click at [886, 158] on div at bounding box center [936, 258] width 233 height 517
click at [906, 139] on div at bounding box center [936, 258] width 233 height 517
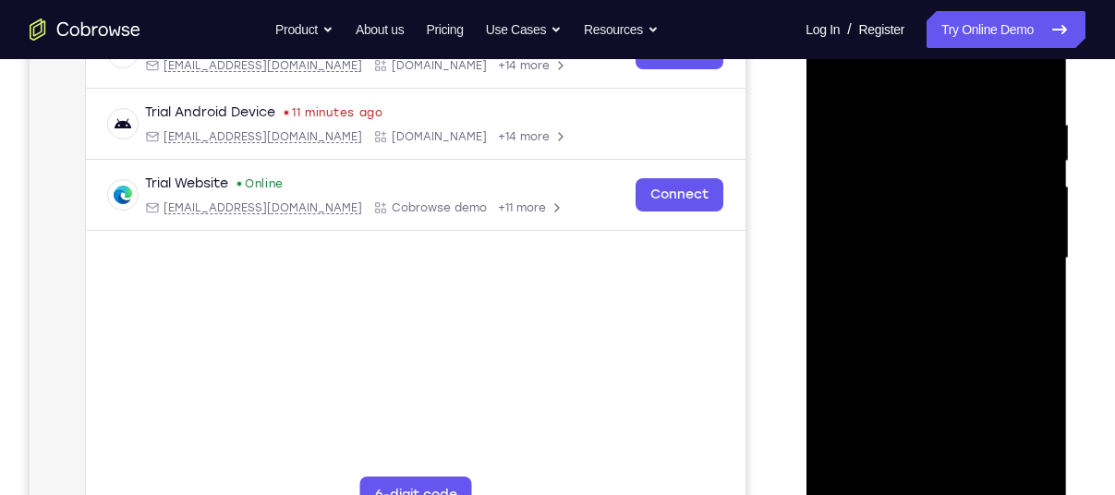
click at [842, 64] on div at bounding box center [936, 258] width 233 height 517
click at [907, 199] on div at bounding box center [936, 258] width 233 height 517
click at [840, 74] on div at bounding box center [936, 258] width 233 height 517
click at [905, 226] on div at bounding box center [936, 258] width 233 height 517
click at [966, 133] on div at bounding box center [936, 258] width 233 height 517
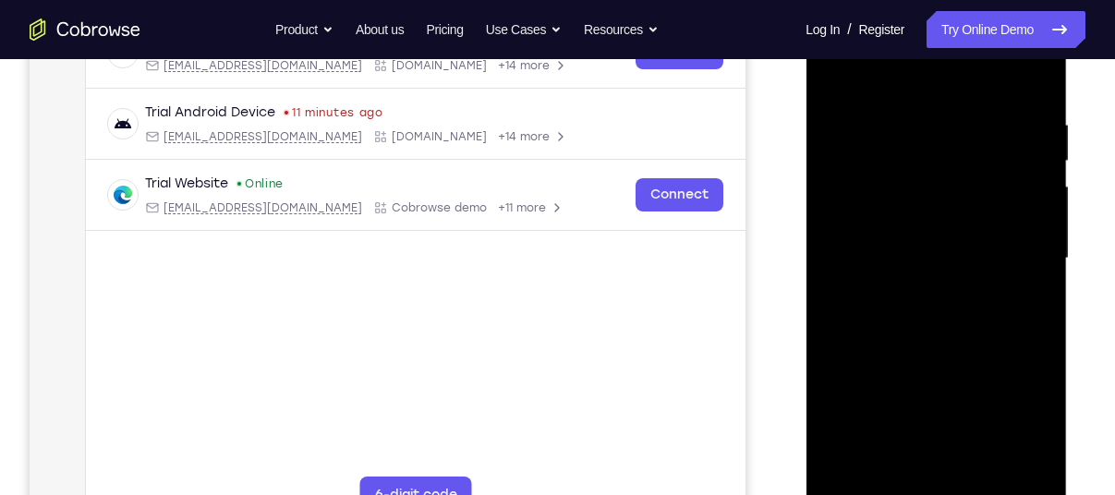
click at [960, 315] on div at bounding box center [936, 258] width 233 height 517
click at [837, 78] on div at bounding box center [936, 258] width 233 height 517
click at [946, 178] on div at bounding box center [936, 258] width 233 height 517
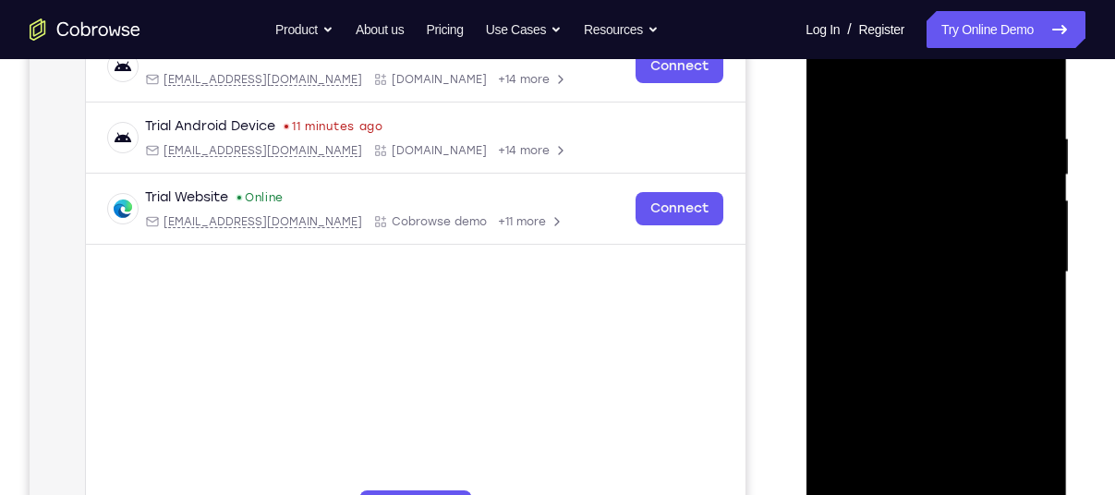
click at [840, 87] on div at bounding box center [936, 272] width 233 height 517
click at [1030, 85] on div at bounding box center [936, 272] width 233 height 517
click at [941, 143] on div at bounding box center [936, 272] width 233 height 517
drag, startPoint x: 919, startPoint y: 322, endPoint x: 912, endPoint y: 214, distance: 108.4
click at [912, 214] on div at bounding box center [936, 272] width 233 height 517
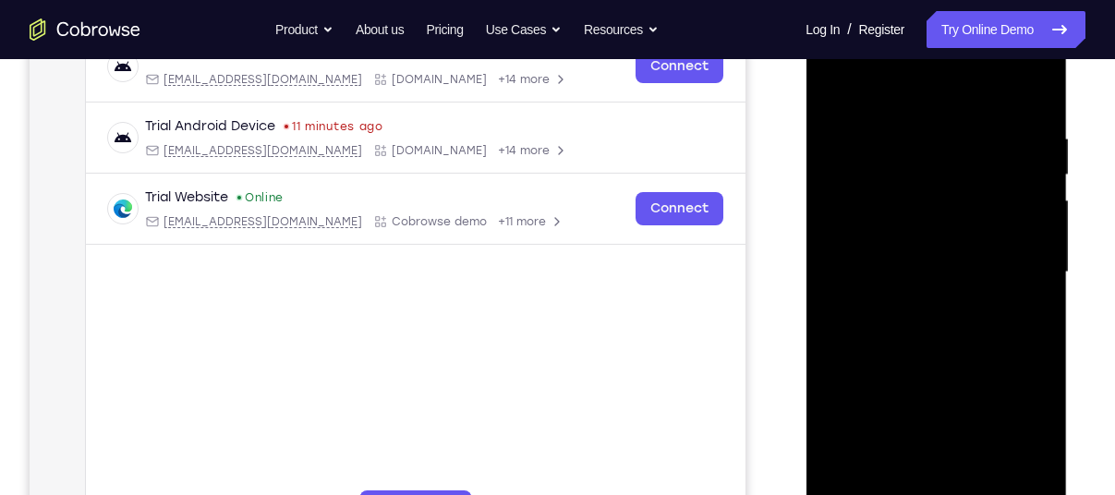
click at [838, 92] on div at bounding box center [936, 272] width 233 height 517
click at [835, 85] on div at bounding box center [936, 272] width 233 height 517
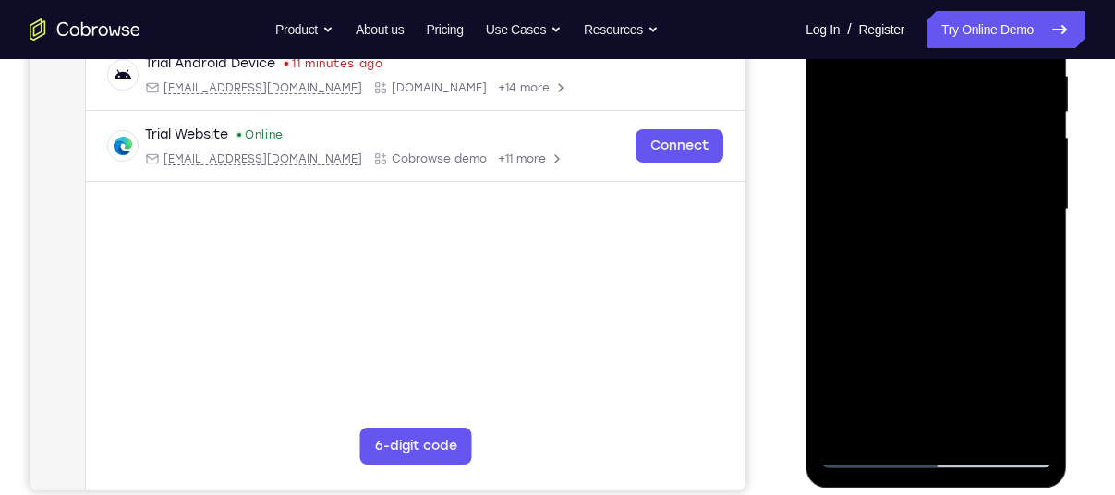
scroll to position [389, 0]
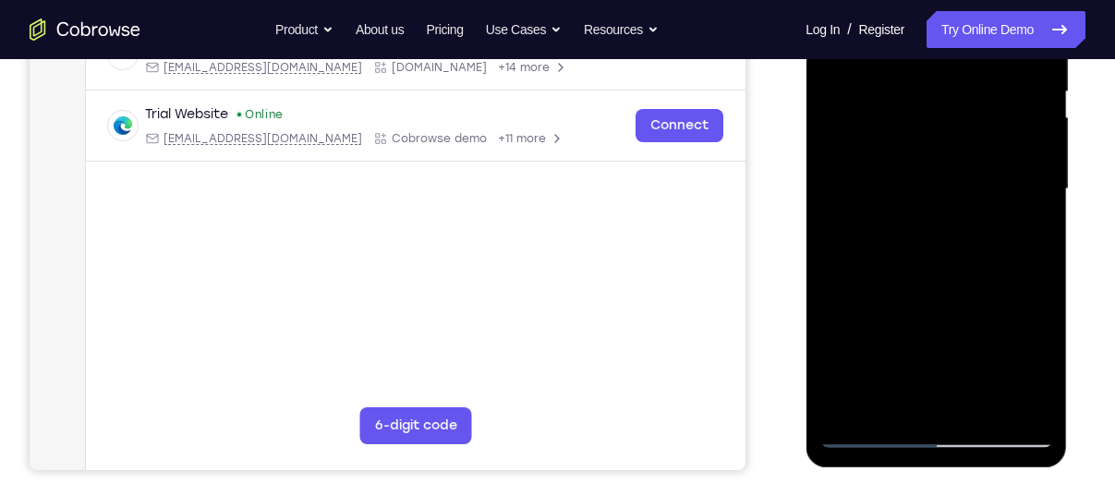
click at [850, 404] on div at bounding box center [936, 189] width 233 height 517
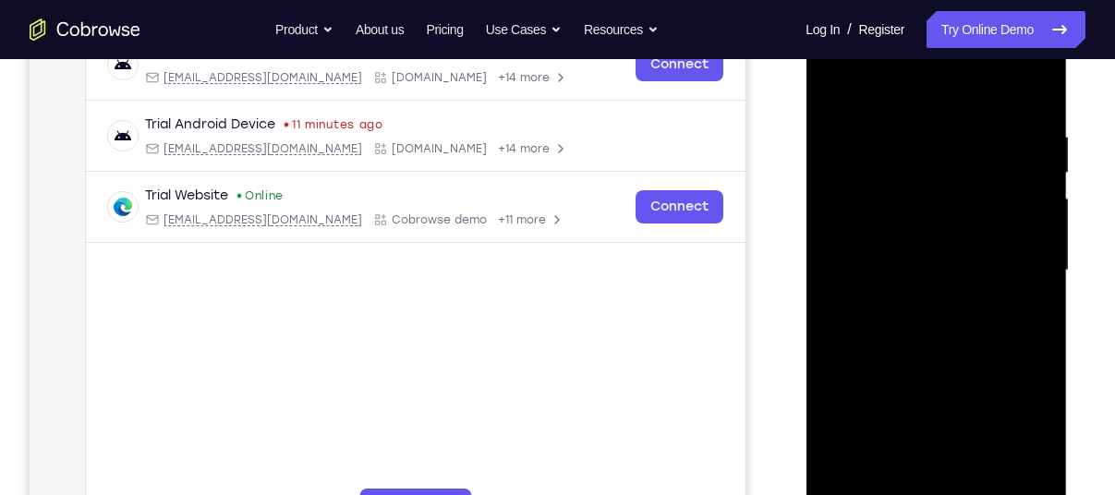
scroll to position [303, 0]
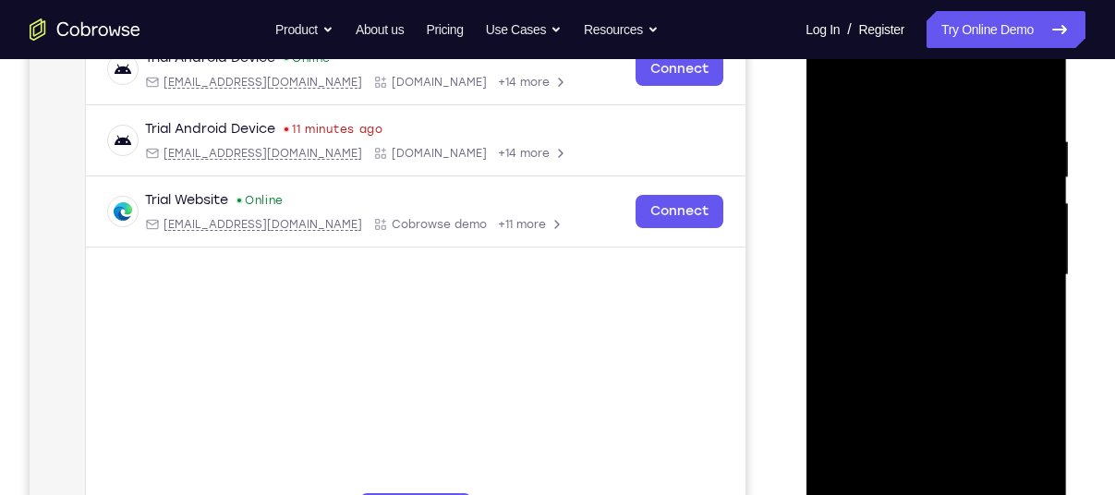
click at [907, 143] on div at bounding box center [936, 275] width 233 height 517
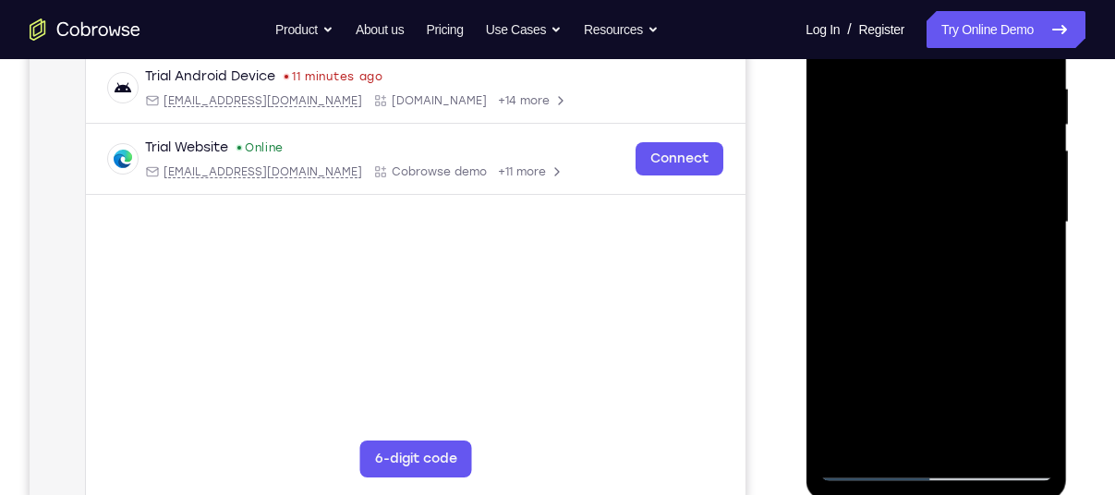
scroll to position [304, 0]
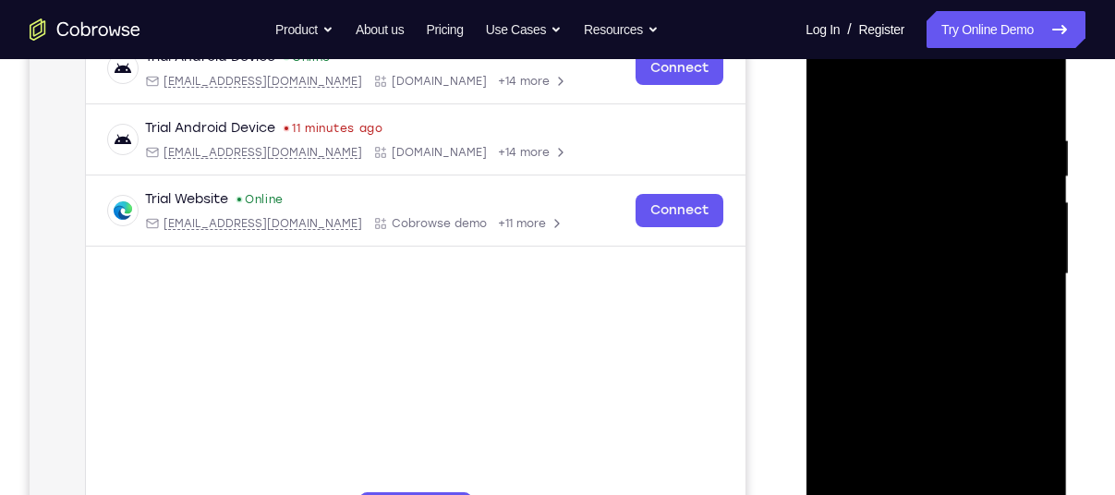
drag, startPoint x: 1024, startPoint y: 216, endPoint x: 904, endPoint y: 232, distance: 121.1
click at [904, 232] on div at bounding box center [936, 274] width 233 height 517
click at [1014, 242] on div at bounding box center [936, 274] width 233 height 517
click at [1014, 244] on div at bounding box center [936, 274] width 233 height 517
click at [1014, 245] on div at bounding box center [936, 274] width 233 height 517
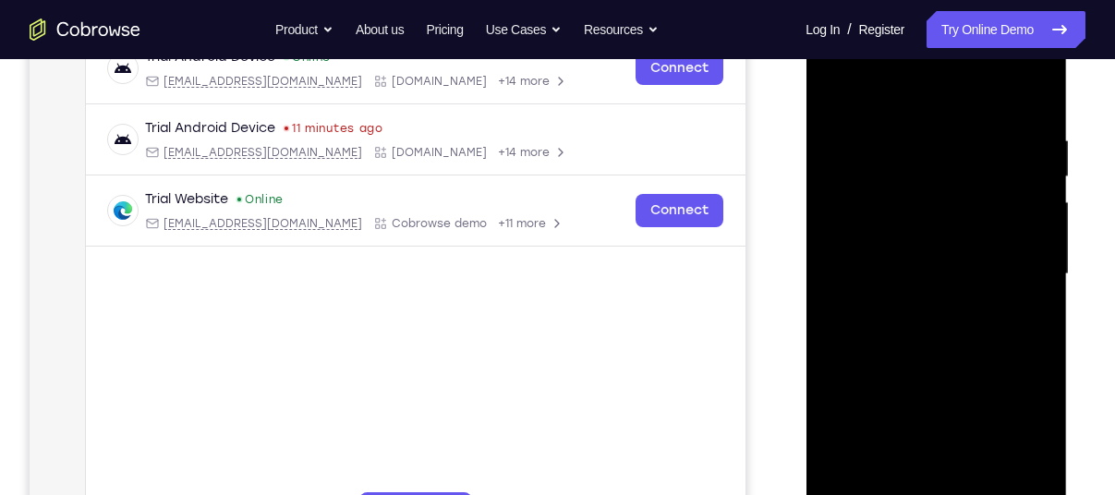
click at [1014, 245] on div at bounding box center [936, 274] width 233 height 517
click at [835, 260] on div at bounding box center [936, 274] width 233 height 517
click at [1029, 229] on div at bounding box center [936, 274] width 233 height 517
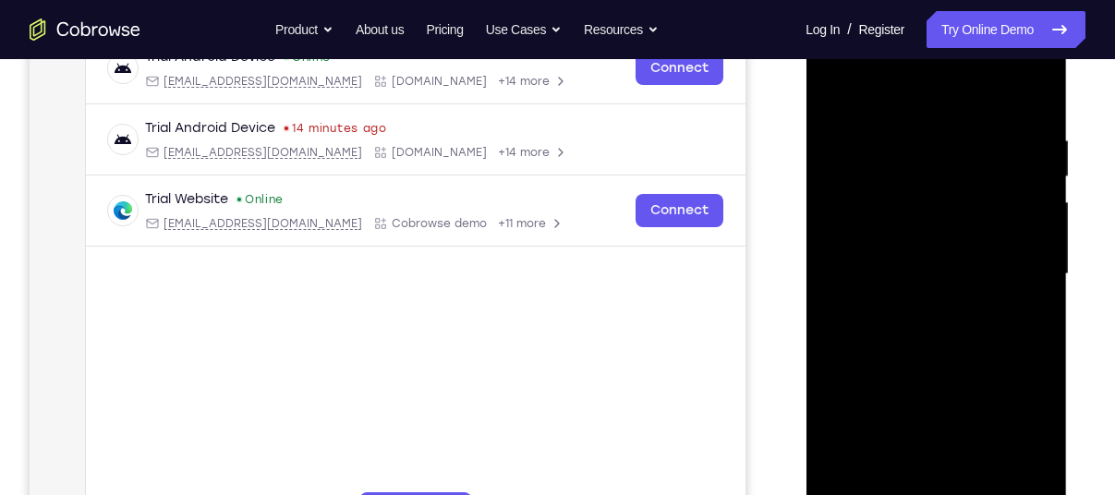
click at [1029, 229] on div at bounding box center [936, 274] width 233 height 517
click at [844, 238] on div at bounding box center [936, 274] width 233 height 517
click at [1006, 194] on div at bounding box center [936, 274] width 233 height 517
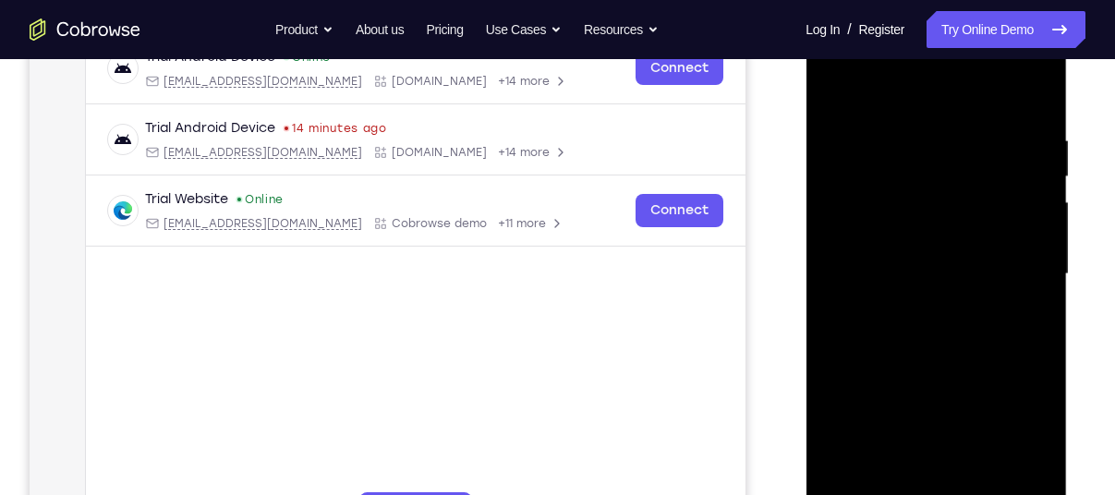
click at [1006, 194] on div at bounding box center [936, 274] width 233 height 517
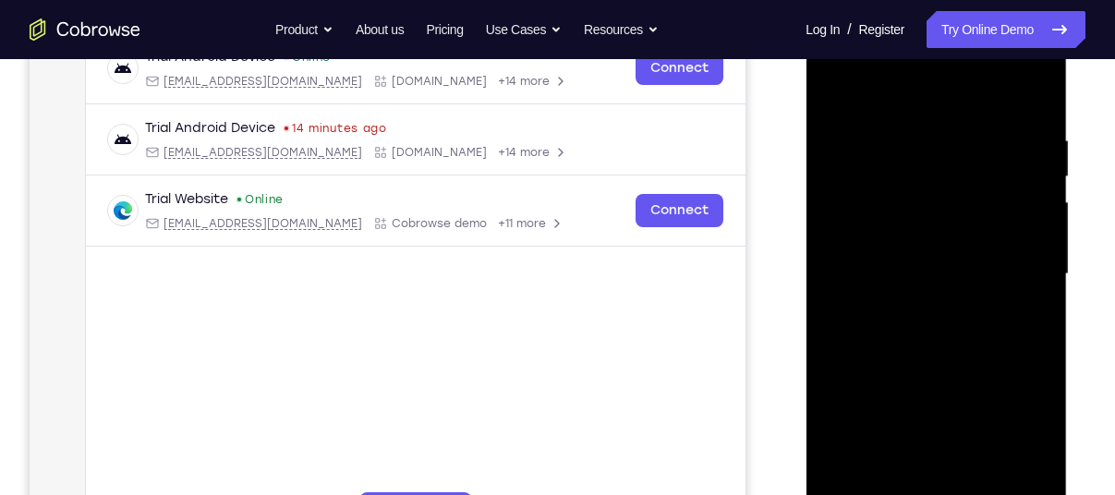
click at [1006, 194] on div at bounding box center [936, 274] width 233 height 517
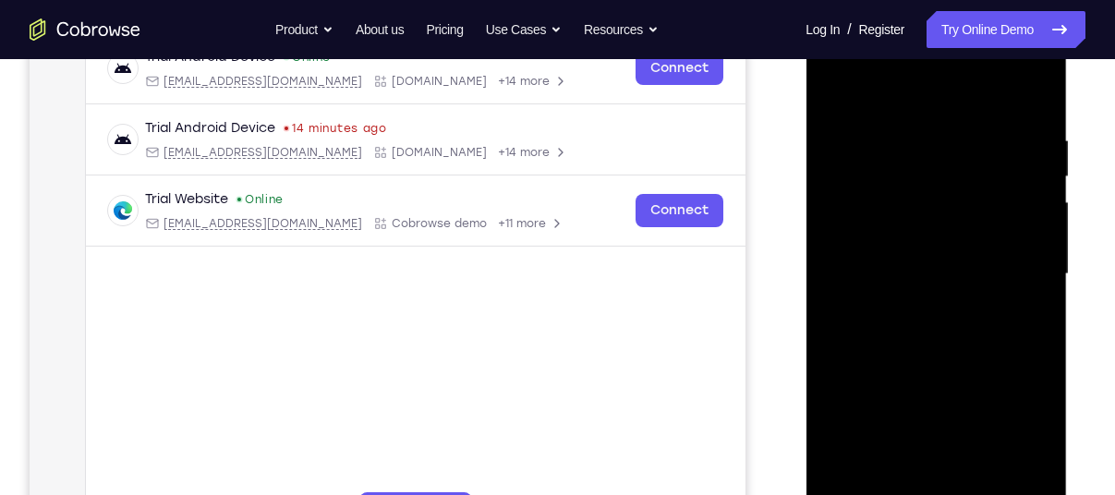
click at [1023, 200] on div at bounding box center [936, 274] width 233 height 517
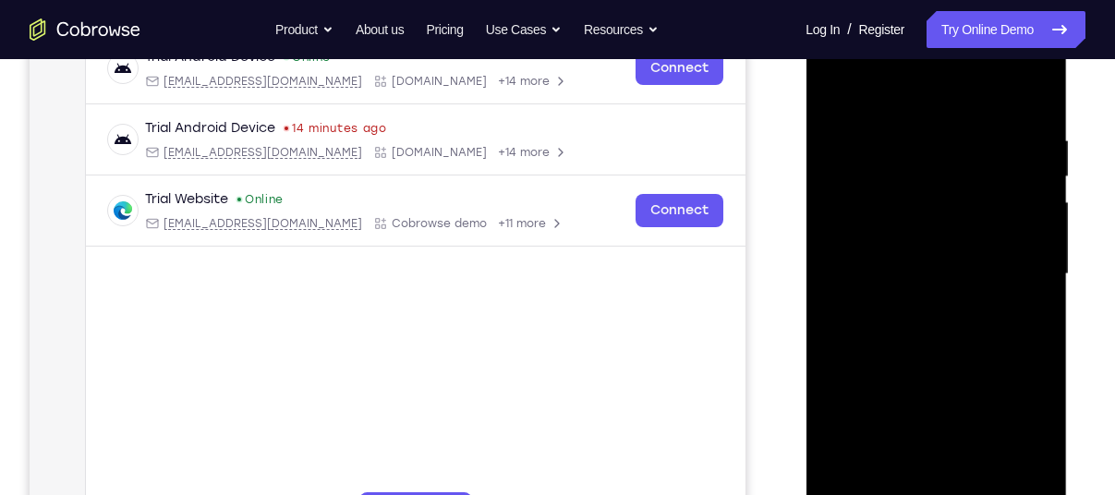
click at [1023, 200] on div at bounding box center [936, 274] width 233 height 517
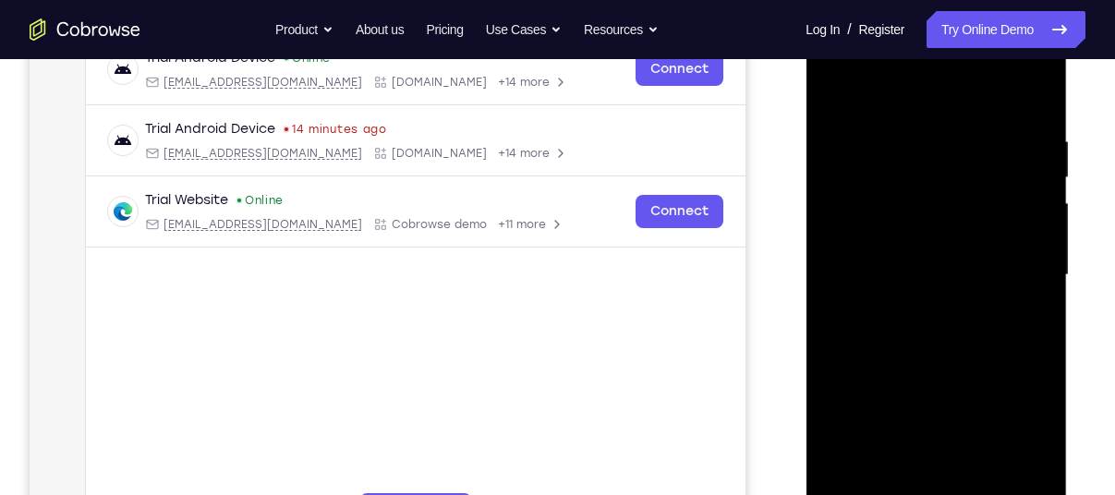
click at [1026, 228] on div at bounding box center [936, 275] width 233 height 517
click at [1017, 255] on div at bounding box center [936, 275] width 233 height 517
click at [1017, 245] on div at bounding box center [936, 275] width 233 height 517
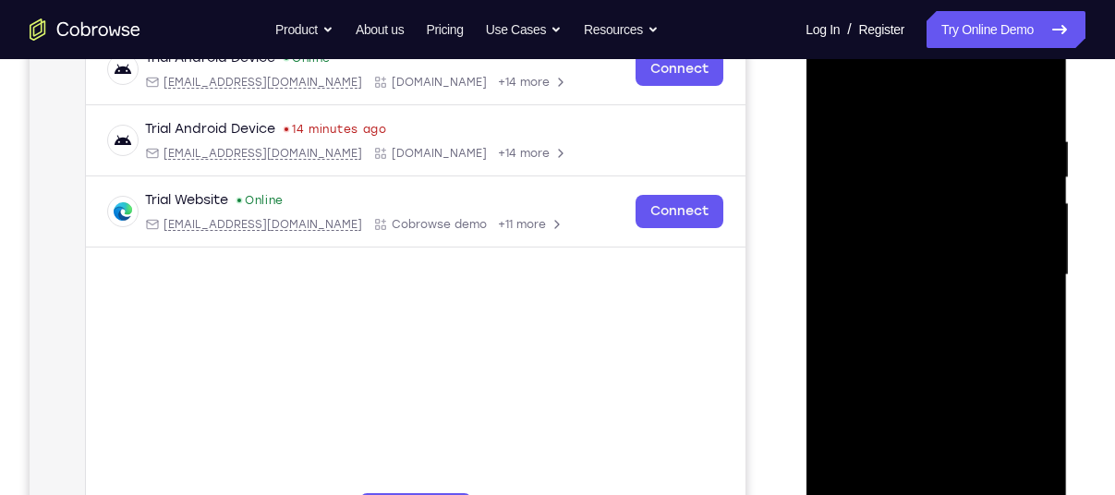
click at [1017, 245] on div at bounding box center [936, 275] width 233 height 517
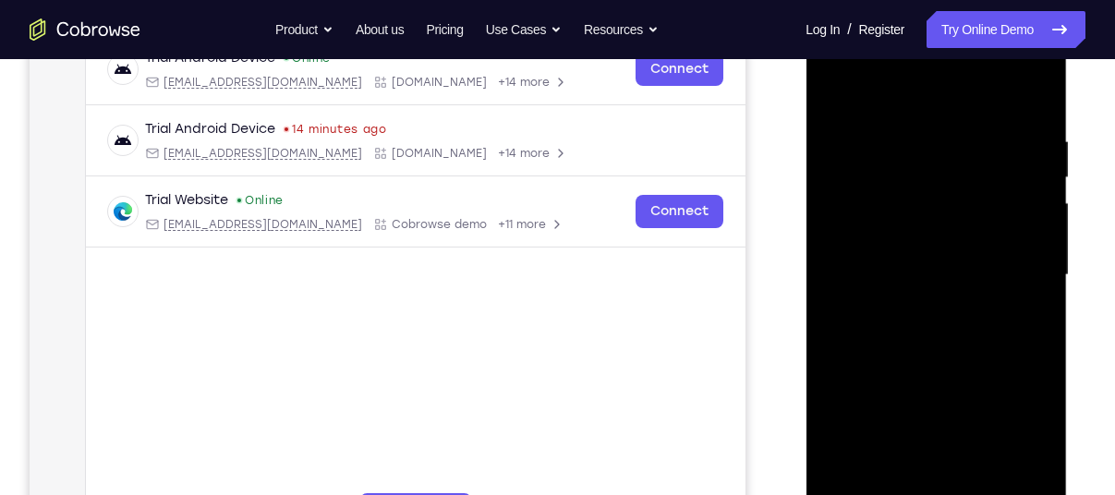
click at [1017, 245] on div at bounding box center [936, 275] width 233 height 517
click at [1017, 248] on div at bounding box center [936, 275] width 233 height 517
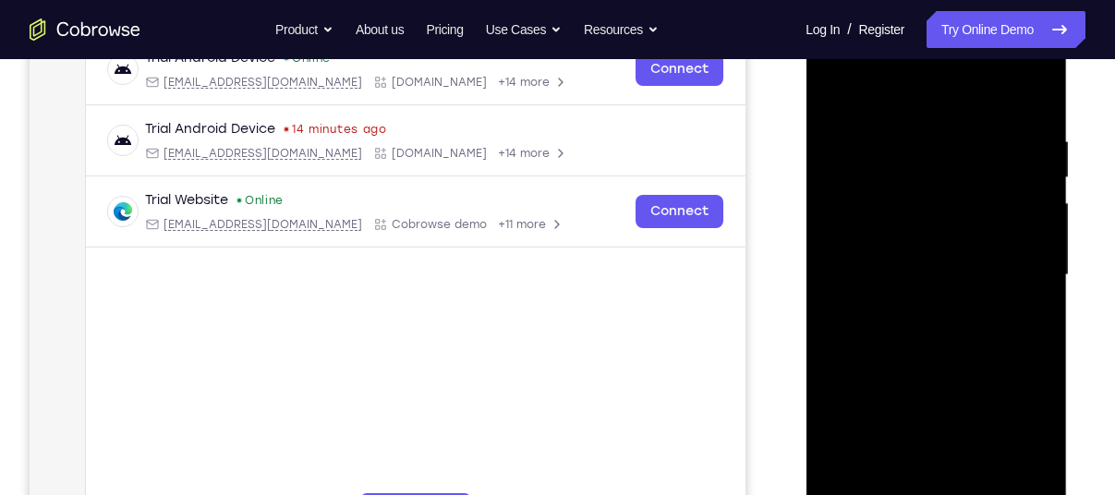
click at [1017, 248] on div at bounding box center [936, 275] width 233 height 517
drag, startPoint x: 1017, startPoint y: 247, endPoint x: 917, endPoint y: 274, distance: 103.6
click at [917, 274] on div at bounding box center [936, 275] width 233 height 517
click at [1010, 247] on div at bounding box center [936, 275] width 233 height 517
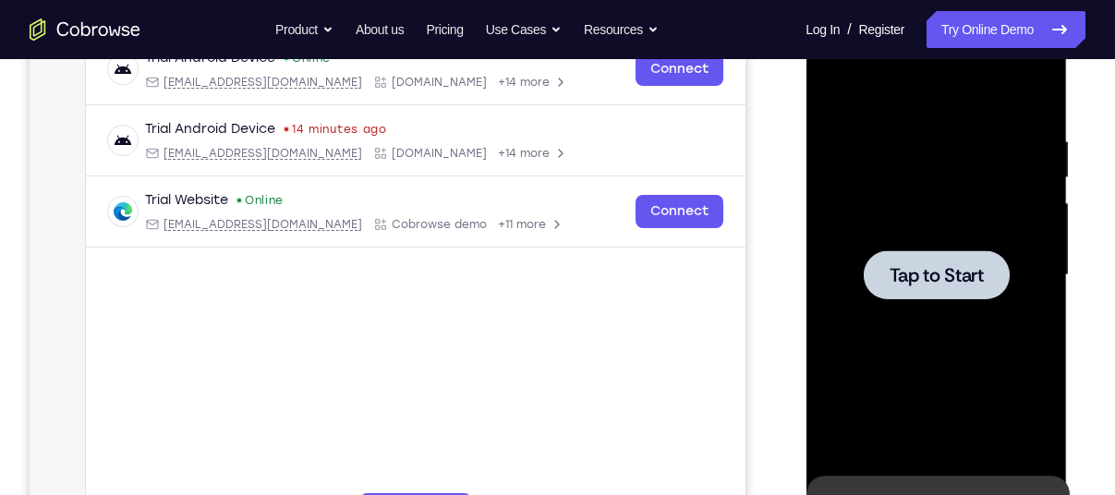
drag, startPoint x: 1010, startPoint y: 247, endPoint x: 871, endPoint y: 277, distance: 141.9
click at [871, 3] on div "Tap to Start" at bounding box center [936, 3] width 261 height 0
